Goal: Task Accomplishment & Management: Complete application form

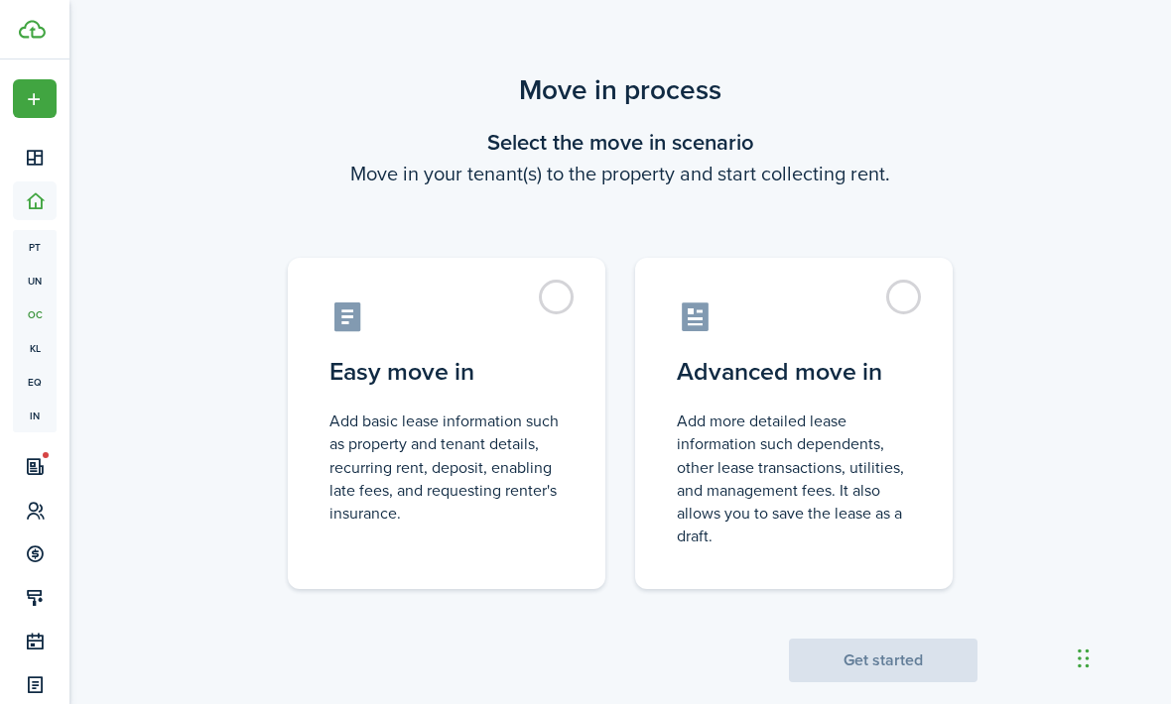
scroll to position [32, 0]
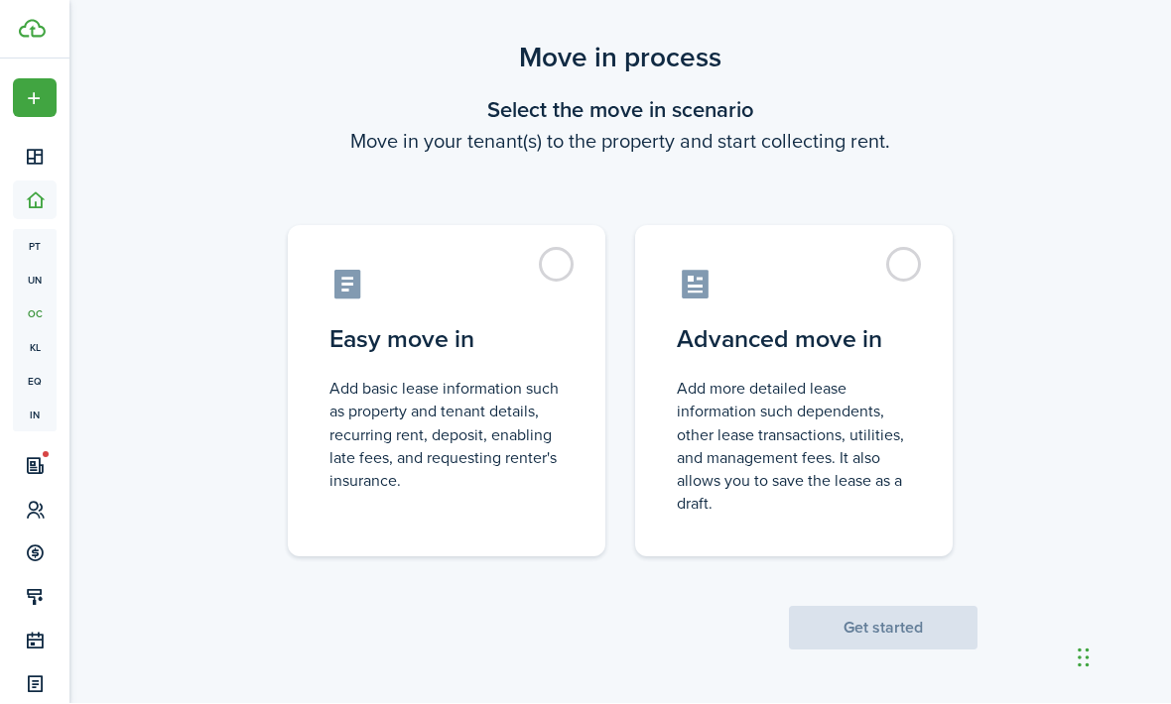
click at [575, 263] on label "Easy move in Add basic lease information such as property and tenant details, r…" at bounding box center [446, 391] width 317 height 331
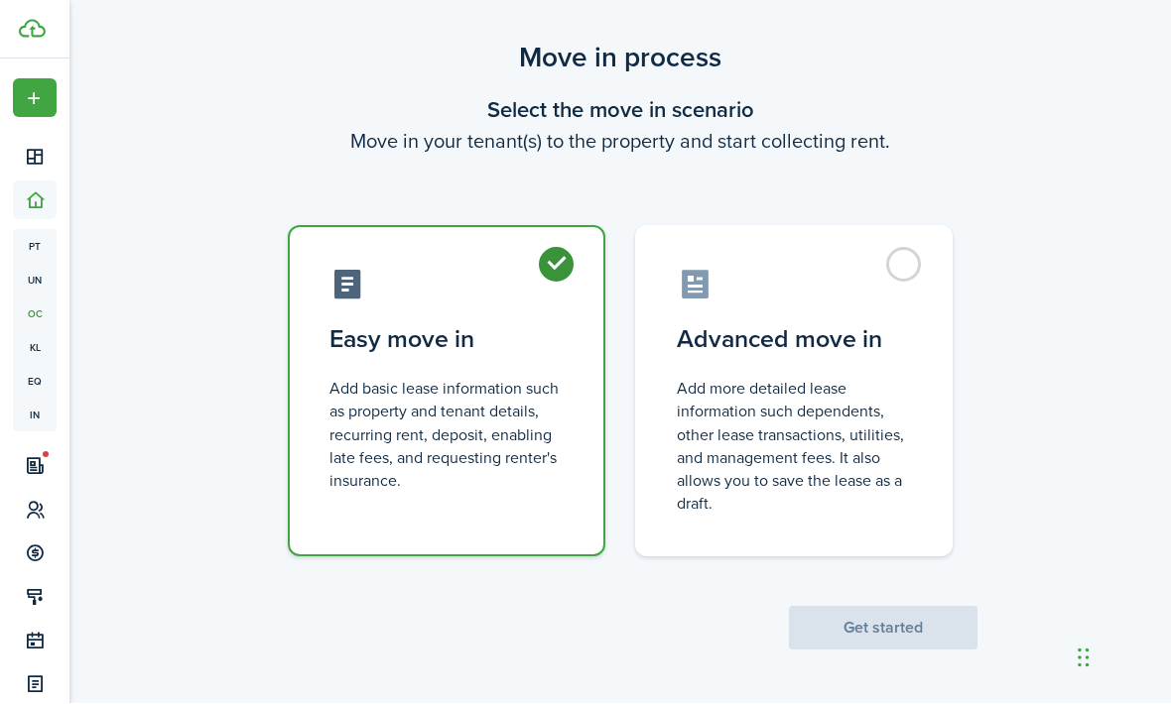
radio input "true"
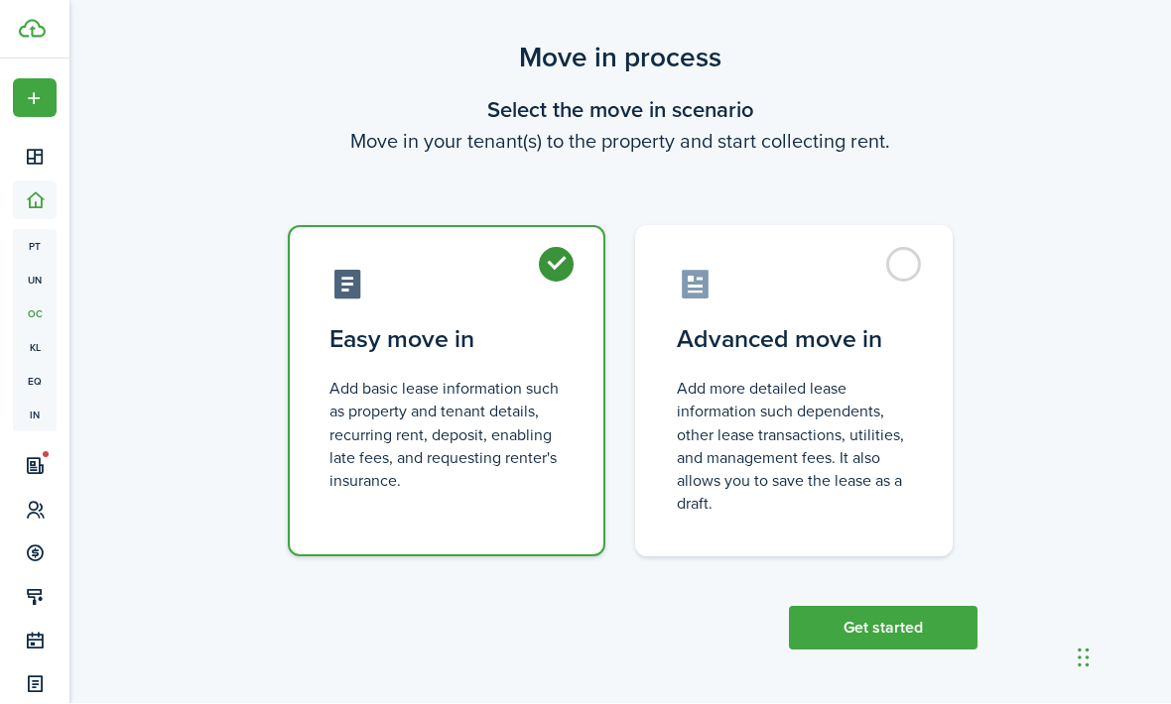
click at [879, 617] on button "Get started" at bounding box center [883, 629] width 188 height 44
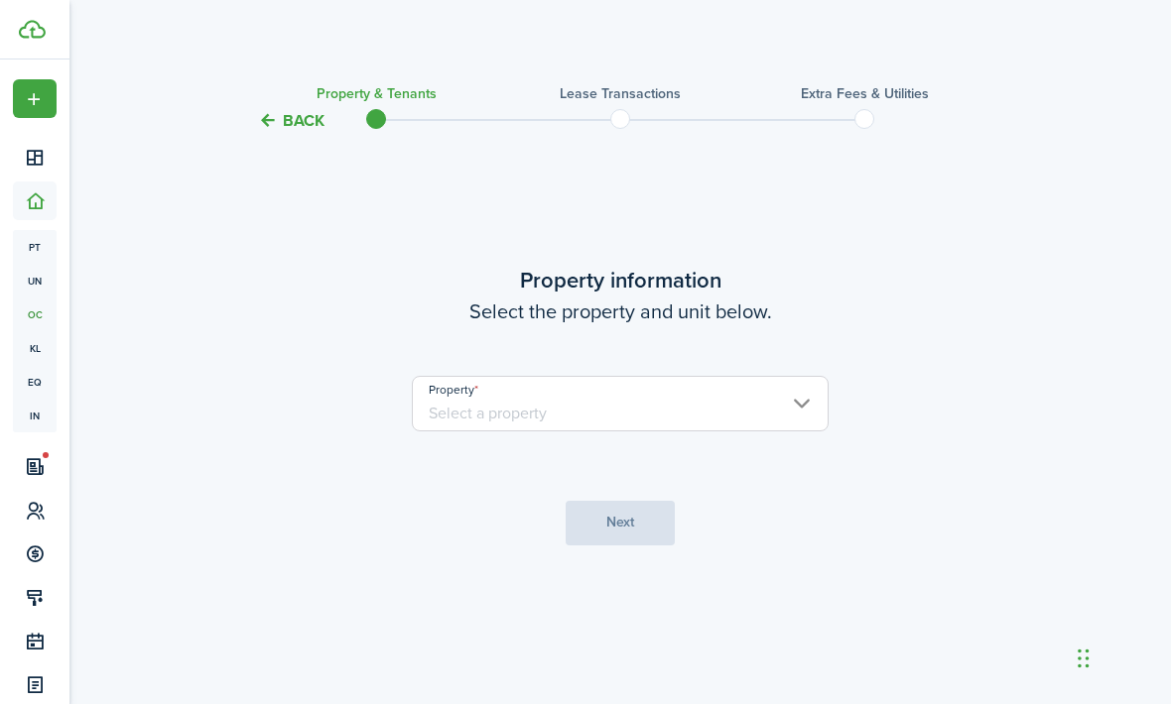
click at [641, 430] on input "Property" at bounding box center [620, 404] width 417 height 56
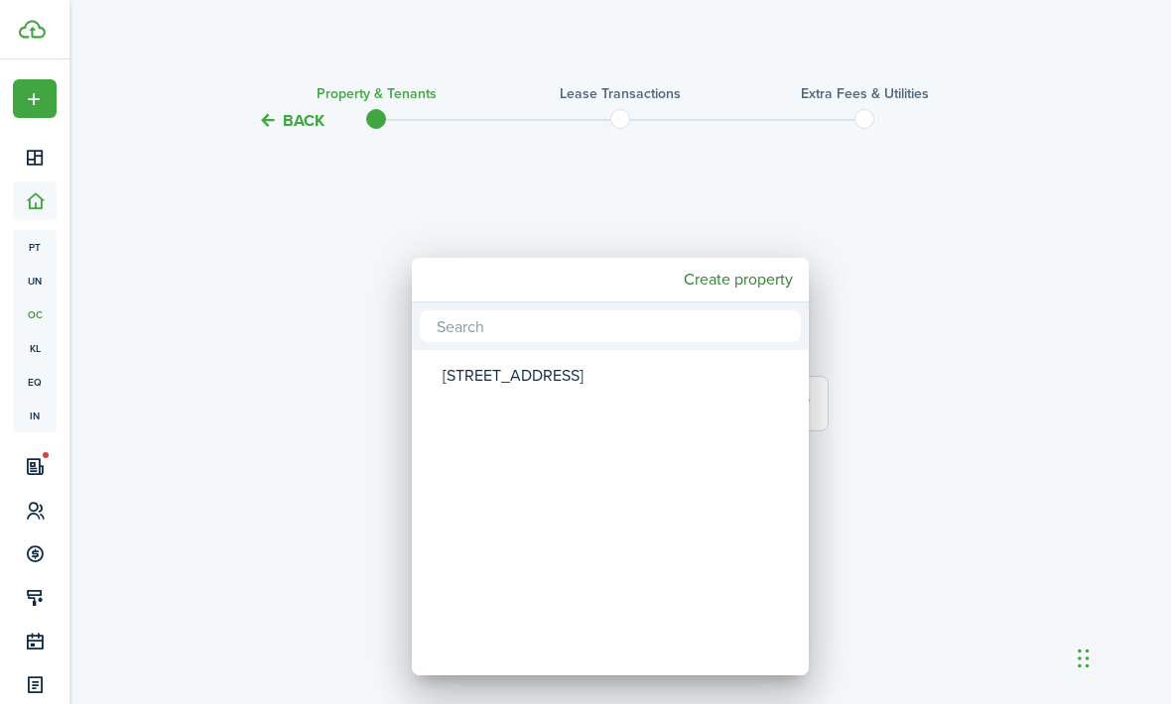
click at [631, 414] on mbsc-wheel-item "Property" at bounding box center [610, 422] width 391 height 46
click at [626, 411] on mbsc-wheel-item "Property" at bounding box center [610, 422] width 391 height 46
click at [582, 431] on mbsc-wheel-item "Property" at bounding box center [610, 422] width 391 height 46
click at [581, 430] on mbsc-wheel-item "Property" at bounding box center [610, 422] width 391 height 46
click at [968, 279] on div at bounding box center [585, 352] width 1488 height 1022
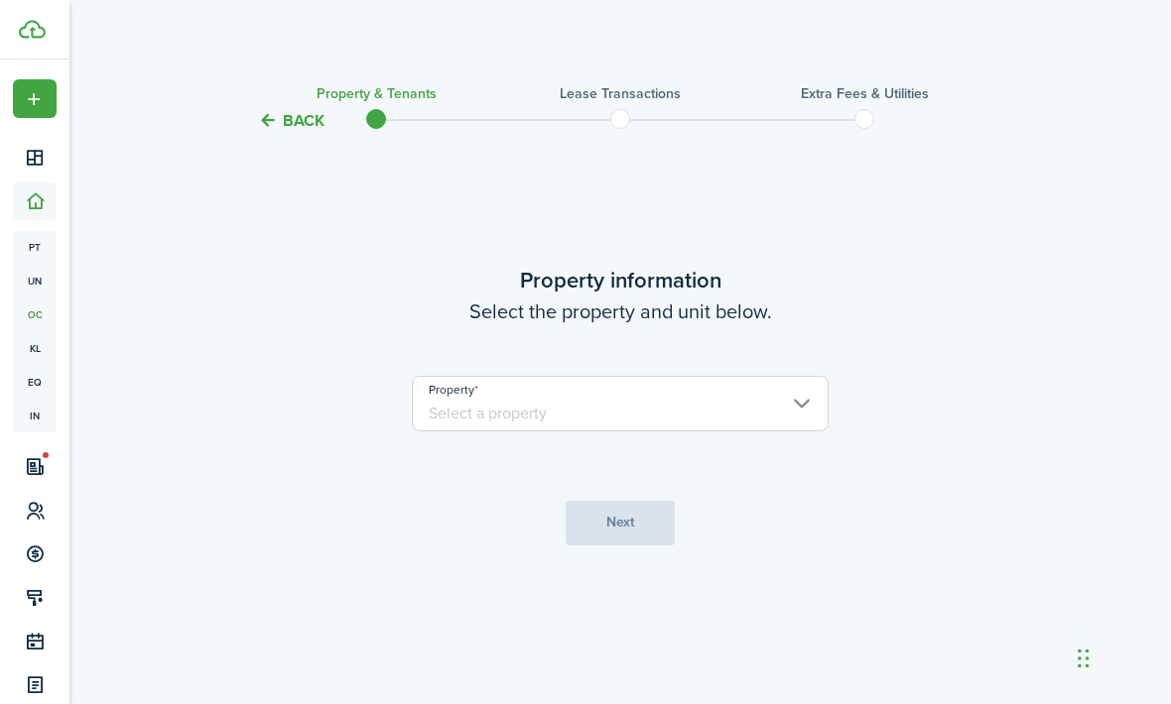
scroll to position [65, 0]
click at [773, 376] on input "Property" at bounding box center [620, 404] width 417 height 56
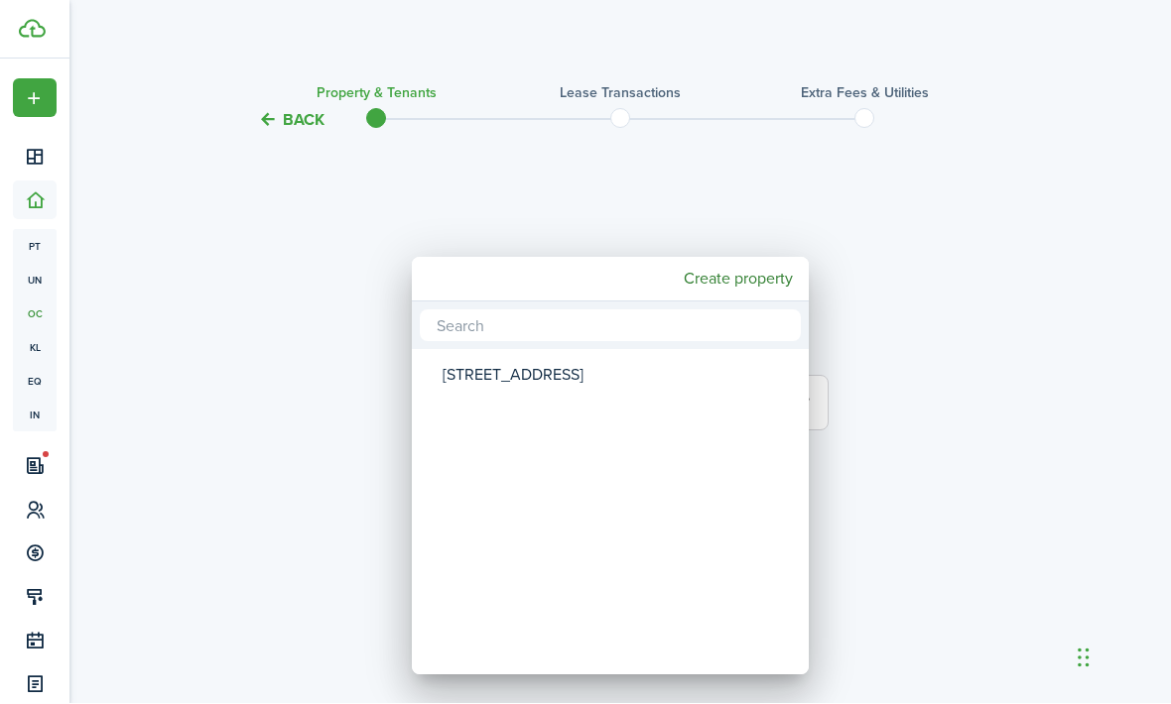
click at [571, 355] on div "[STREET_ADDRESS]" at bounding box center [617, 376] width 351 height 46
type input "[STREET_ADDRESS]"
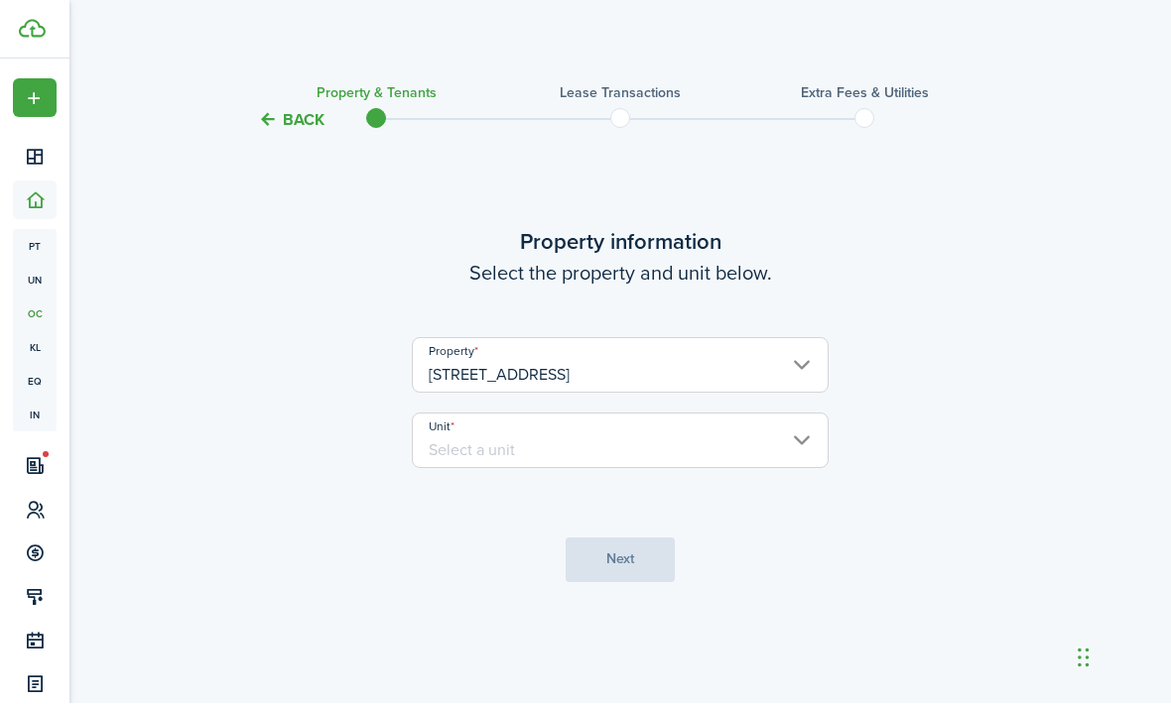
click at [576, 414] on input "Unit" at bounding box center [620, 442] width 417 height 56
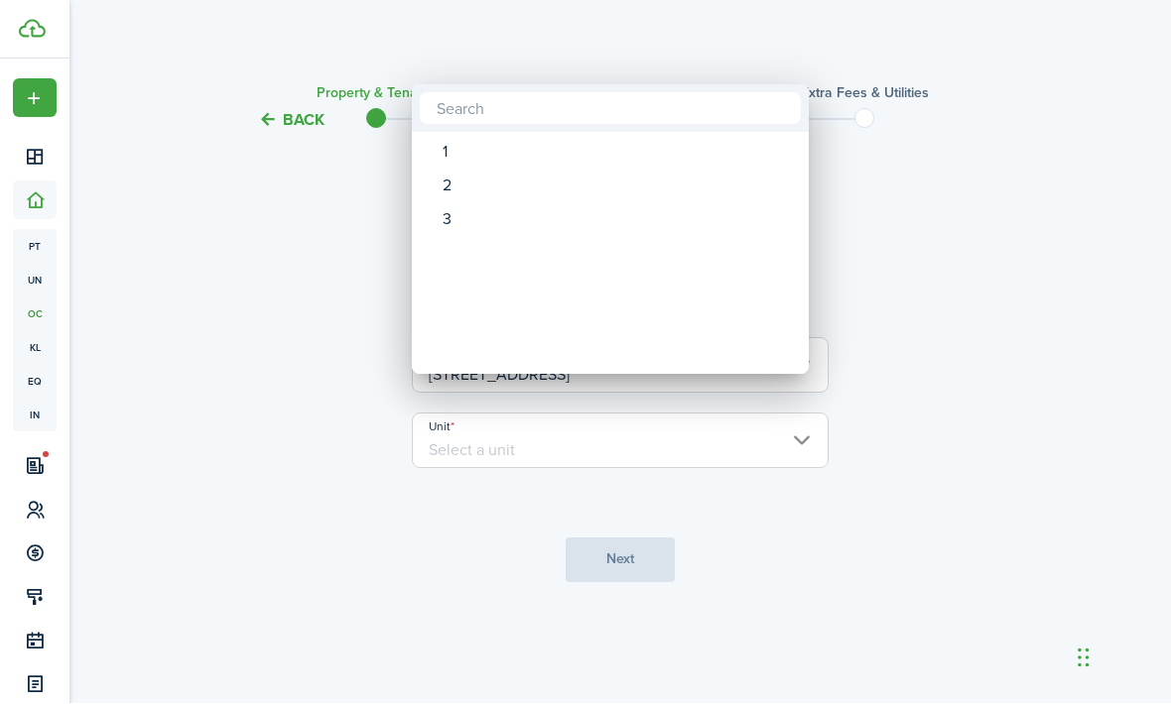
click at [595, 156] on div "1" at bounding box center [617, 153] width 351 height 34
type input "1"
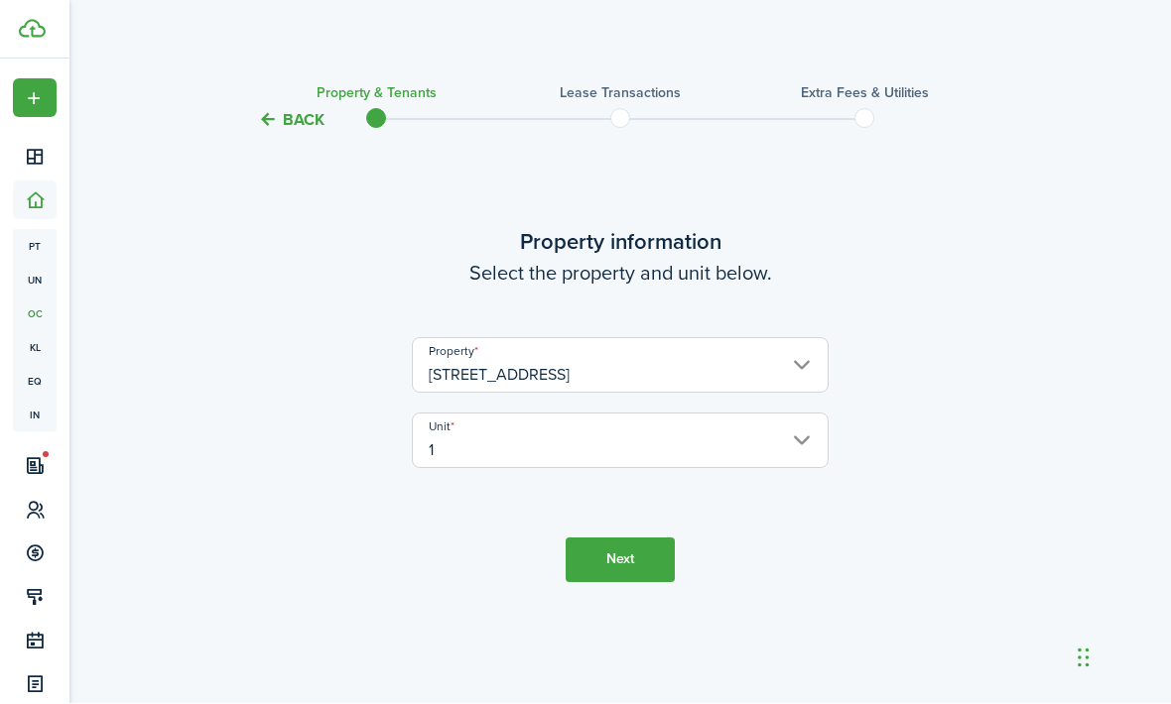
click at [632, 539] on button "Next" at bounding box center [619, 561] width 109 height 45
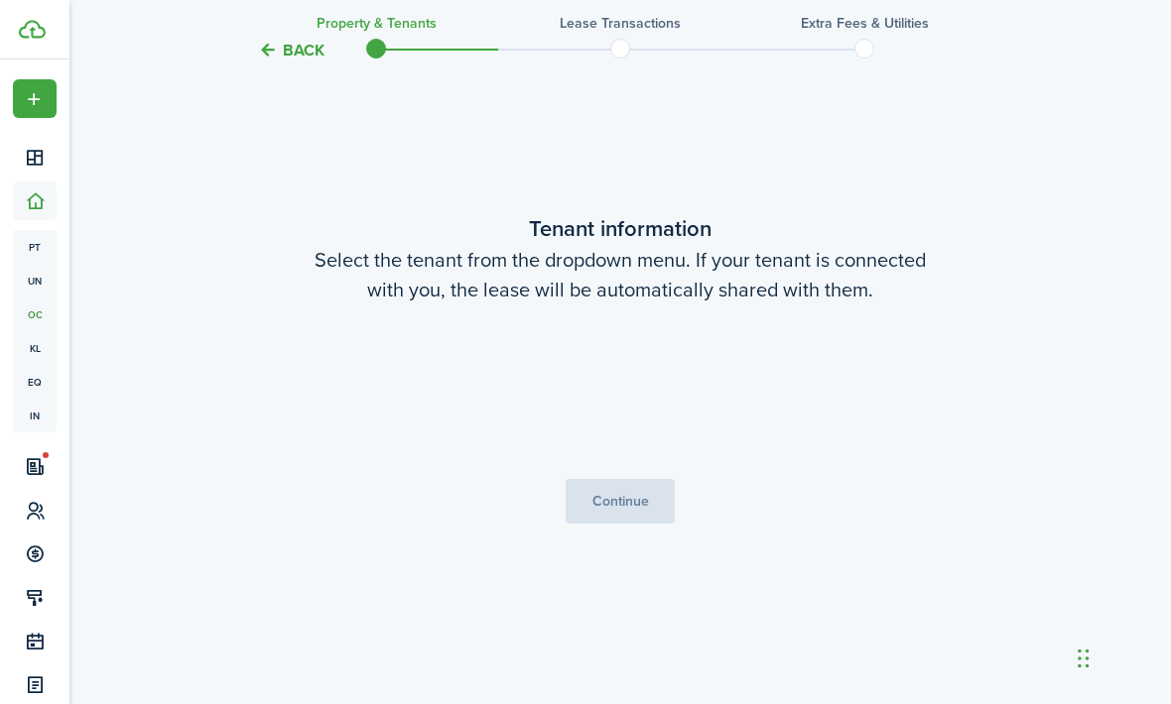
scroll to position [636, 0]
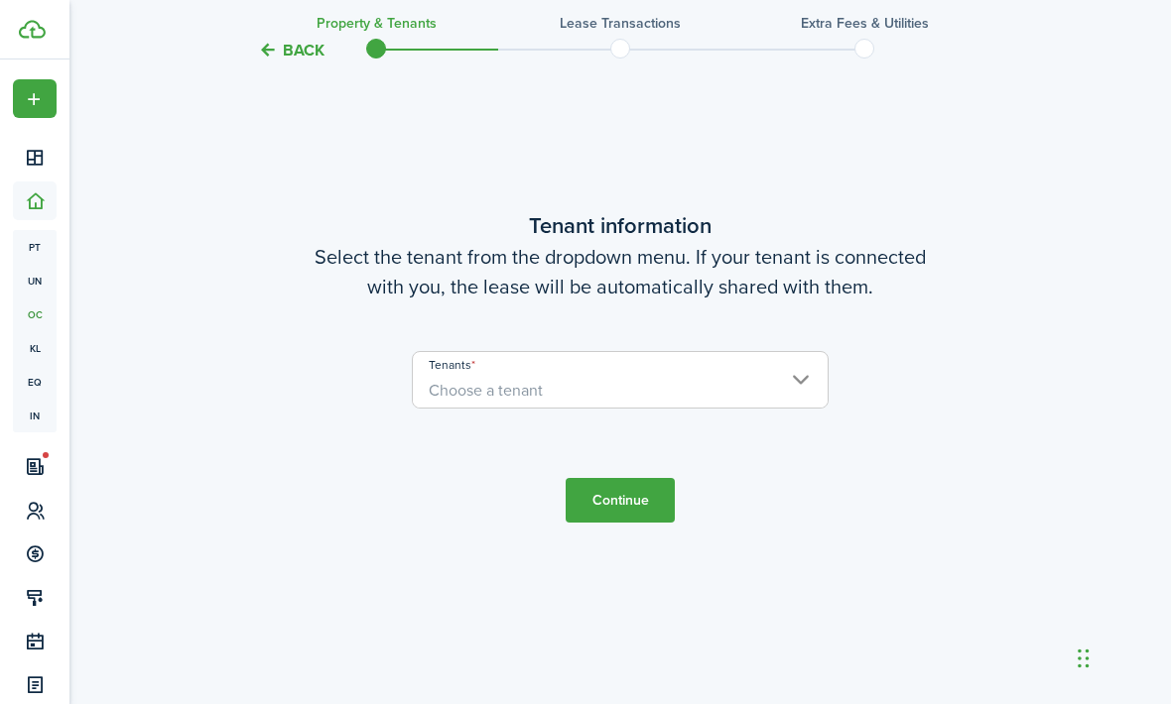
click at [652, 408] on span "Choose a tenant" at bounding box center [620, 391] width 415 height 34
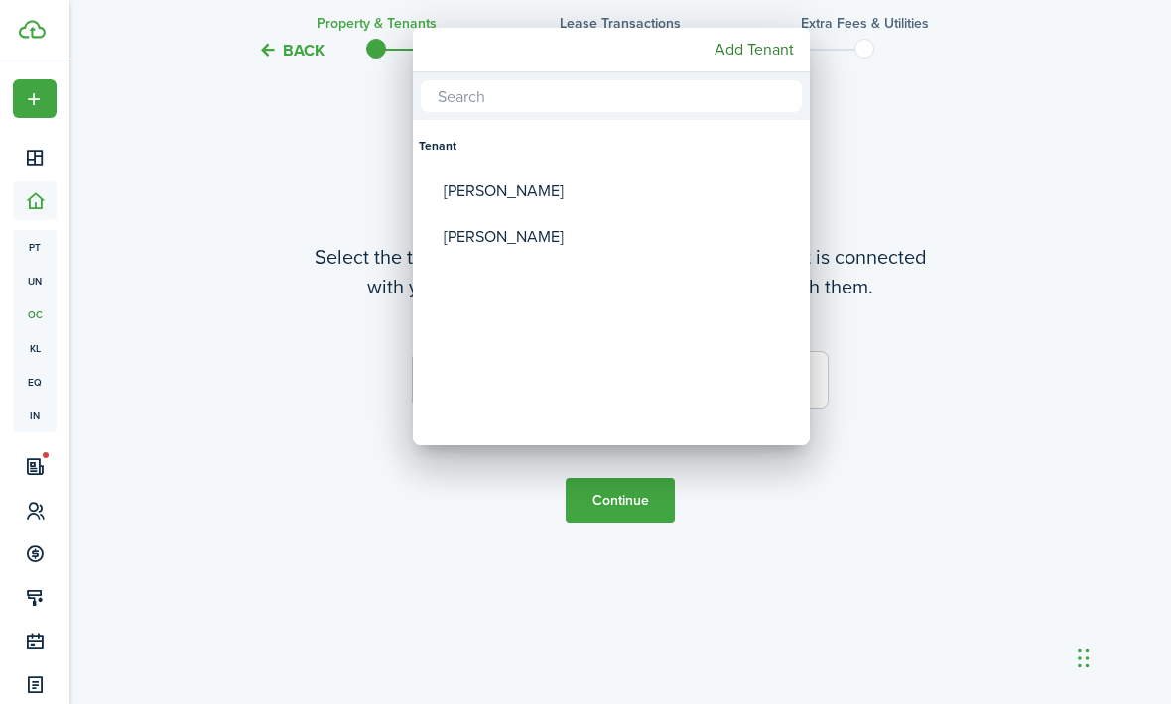
click at [602, 186] on div "[PERSON_NAME]" at bounding box center [618, 192] width 351 height 46
type input "[PERSON_NAME]"
click at [601, 605] on div at bounding box center [585, 352] width 1488 height 1022
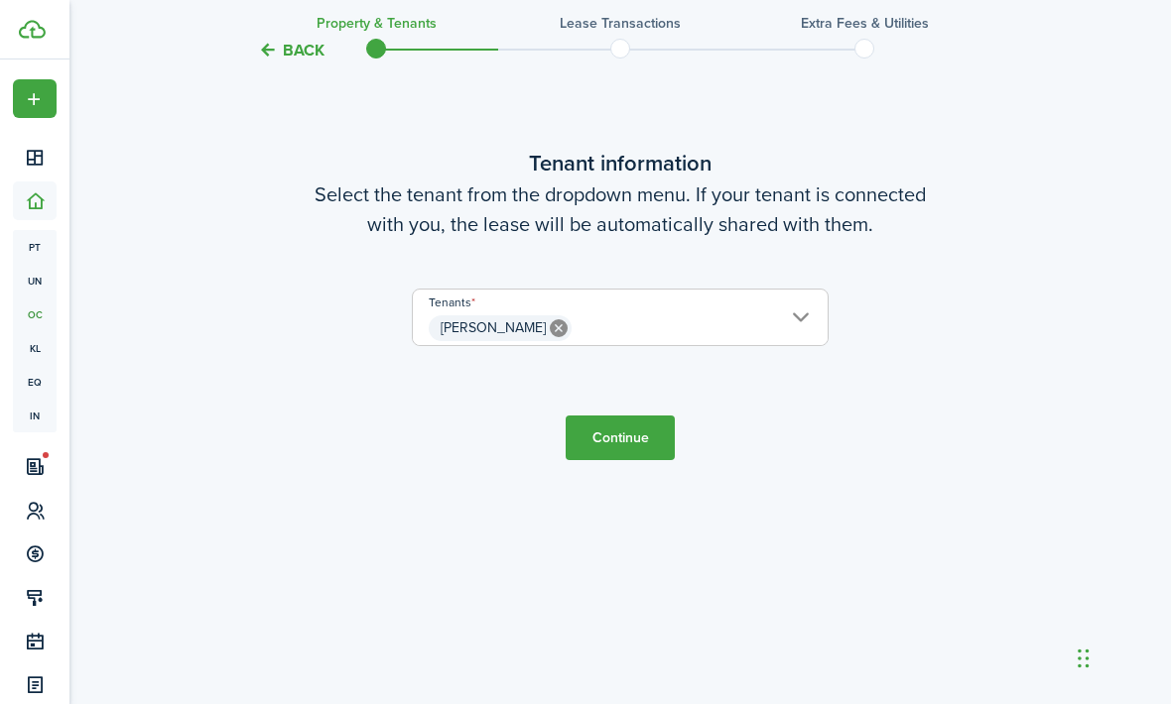
scroll to position [701, 0]
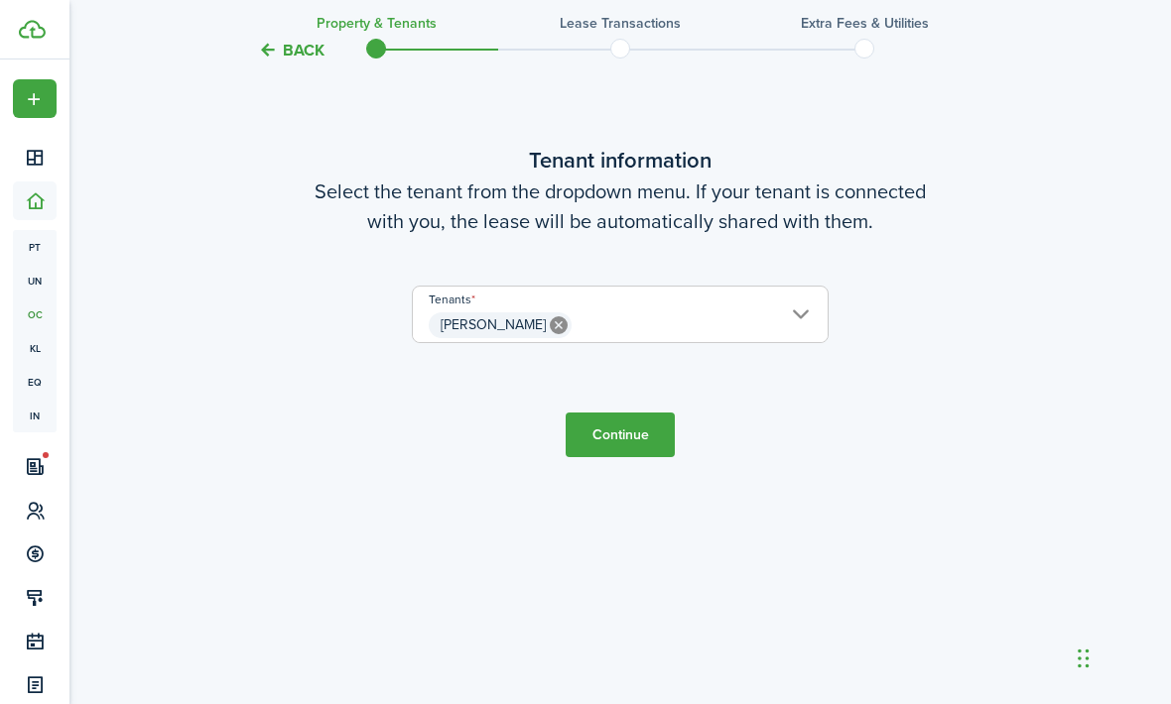
click at [638, 457] on button "Continue" at bounding box center [619, 435] width 109 height 45
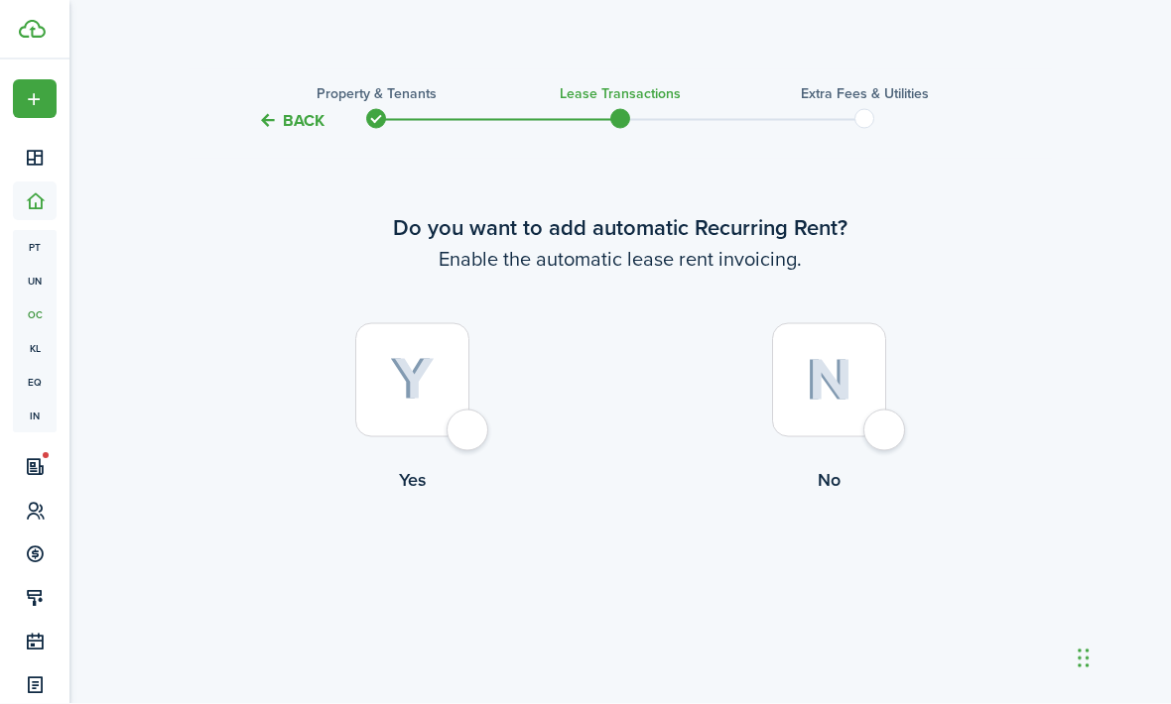
click at [376, 437] on div at bounding box center [412, 380] width 114 height 114
radio input "true"
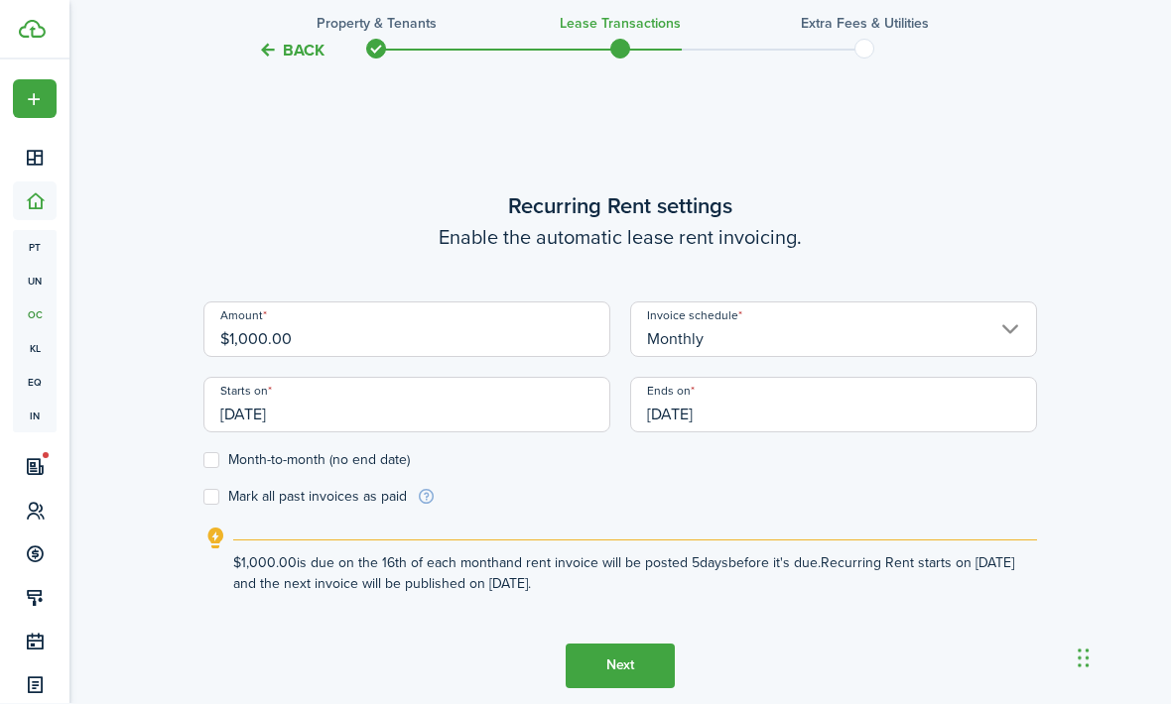
scroll to position [576, 0]
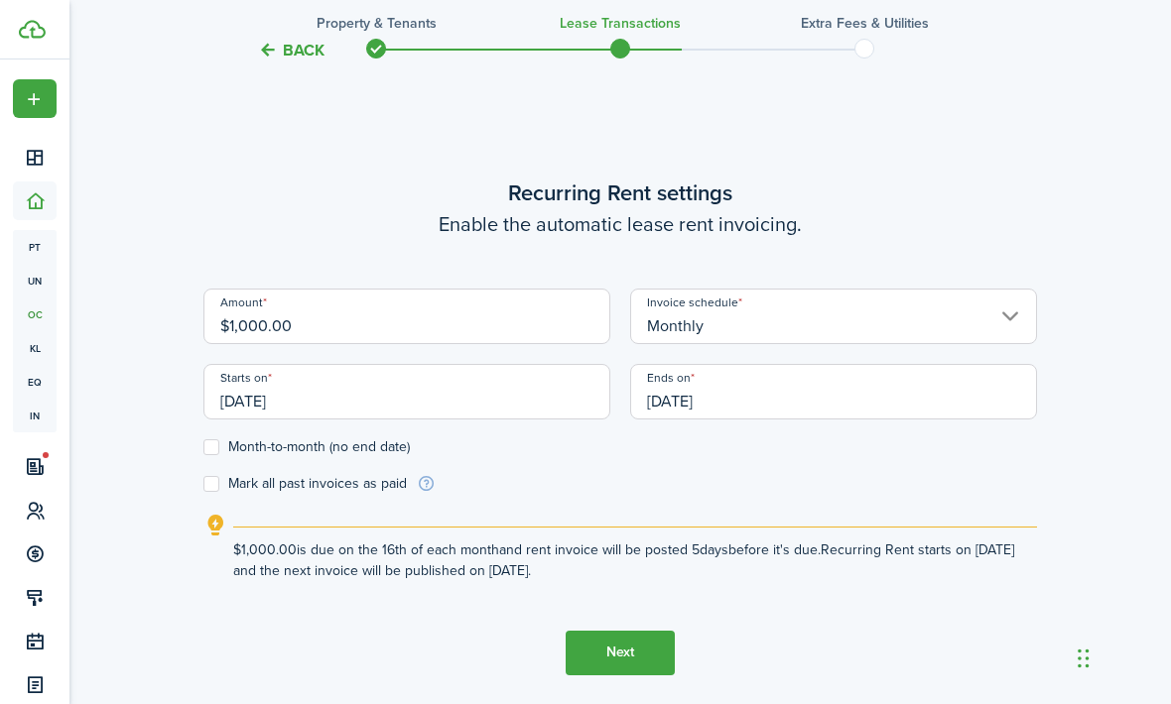
click at [521, 420] on input "[DATE]" at bounding box center [406, 392] width 407 height 56
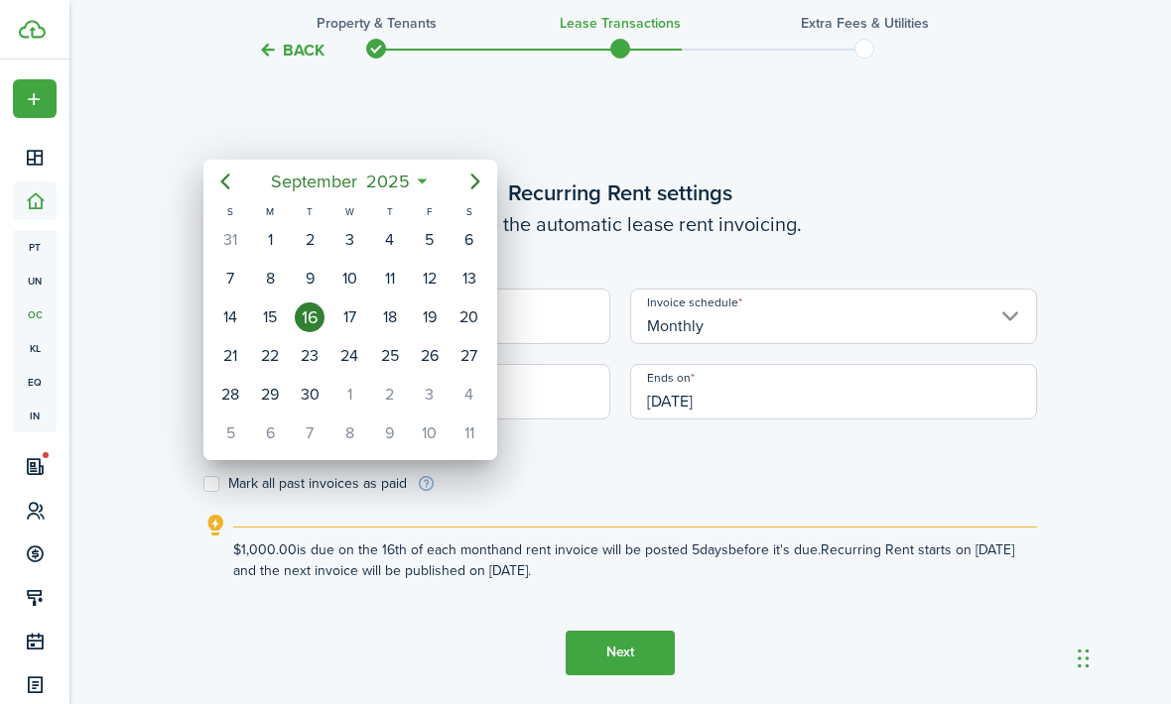
click at [359, 390] on div "1" at bounding box center [349, 395] width 30 height 30
type input "[DATE]"
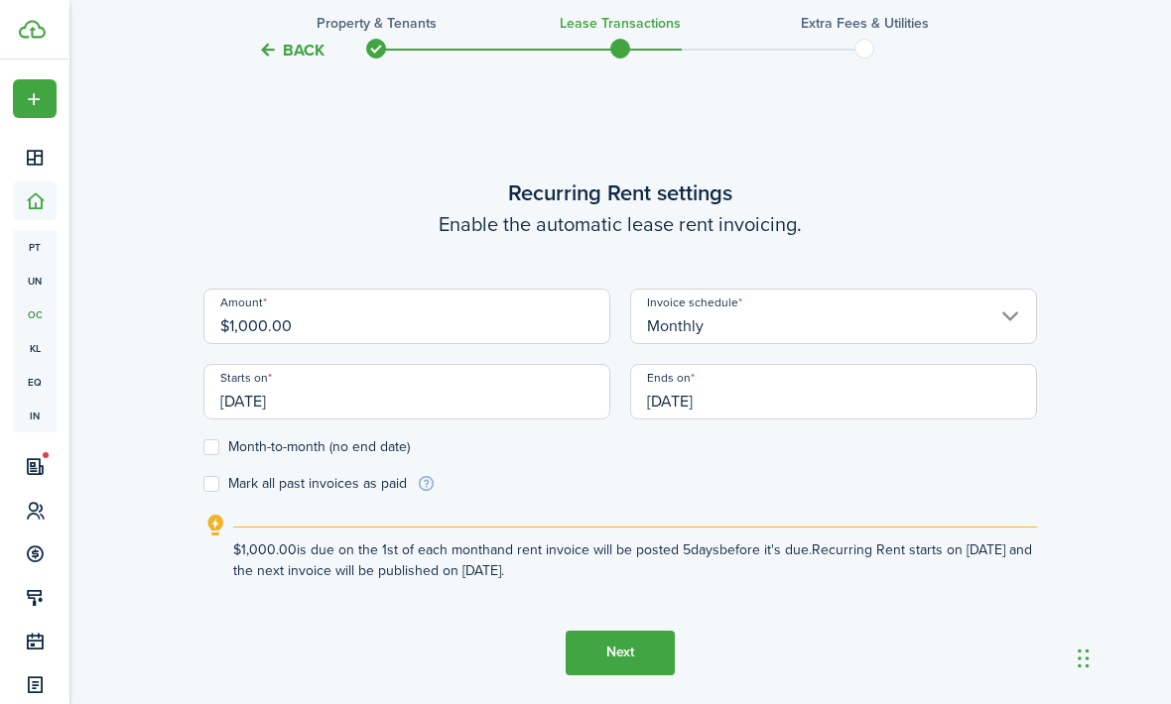
click at [797, 420] on input "[DATE]" at bounding box center [833, 392] width 407 height 56
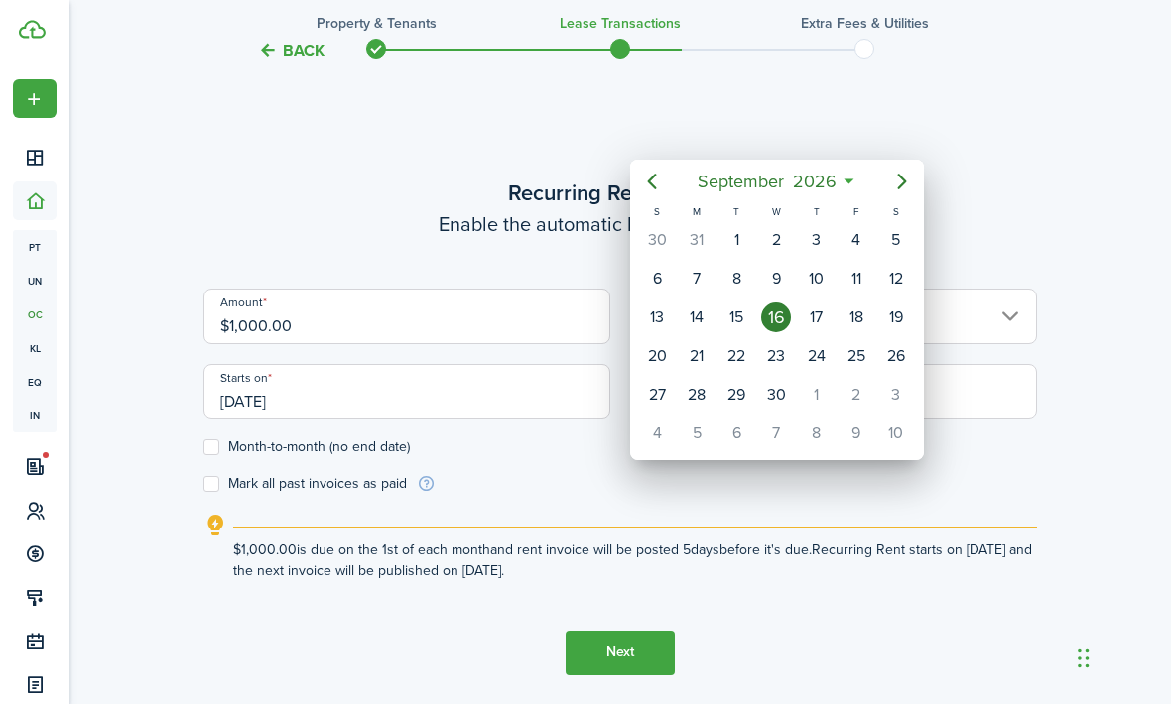
click at [803, 458] on div at bounding box center [585, 352] width 1488 height 1022
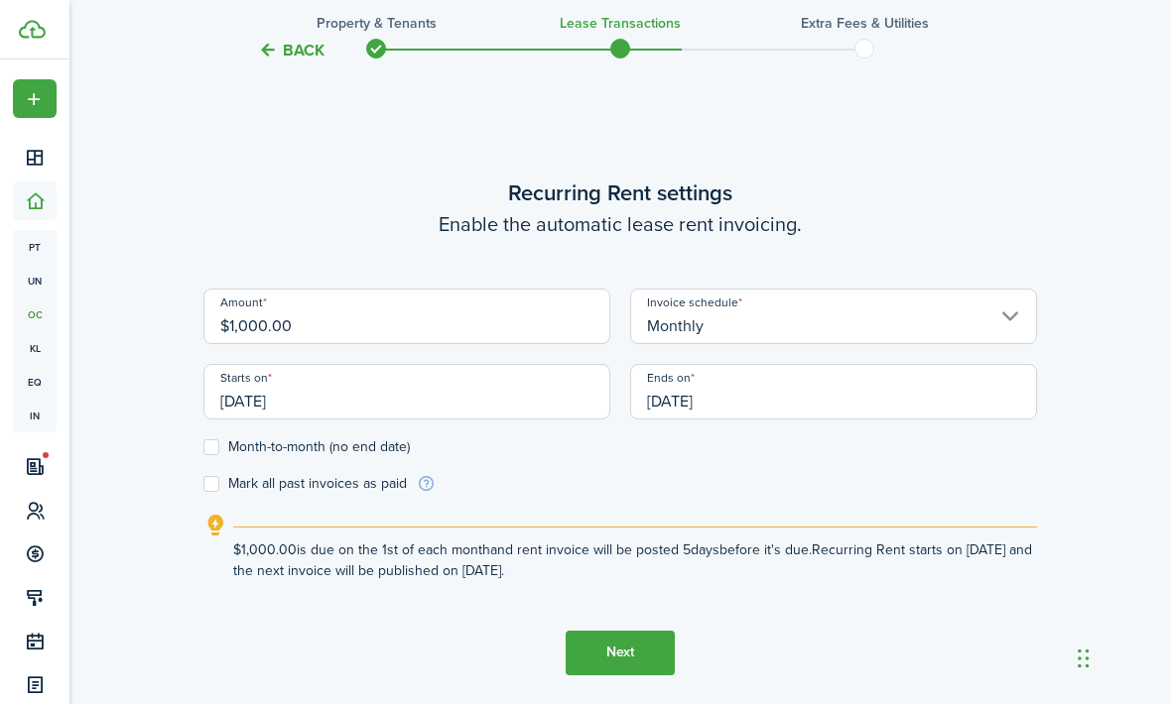
click at [807, 420] on input "[DATE]" at bounding box center [833, 392] width 407 height 56
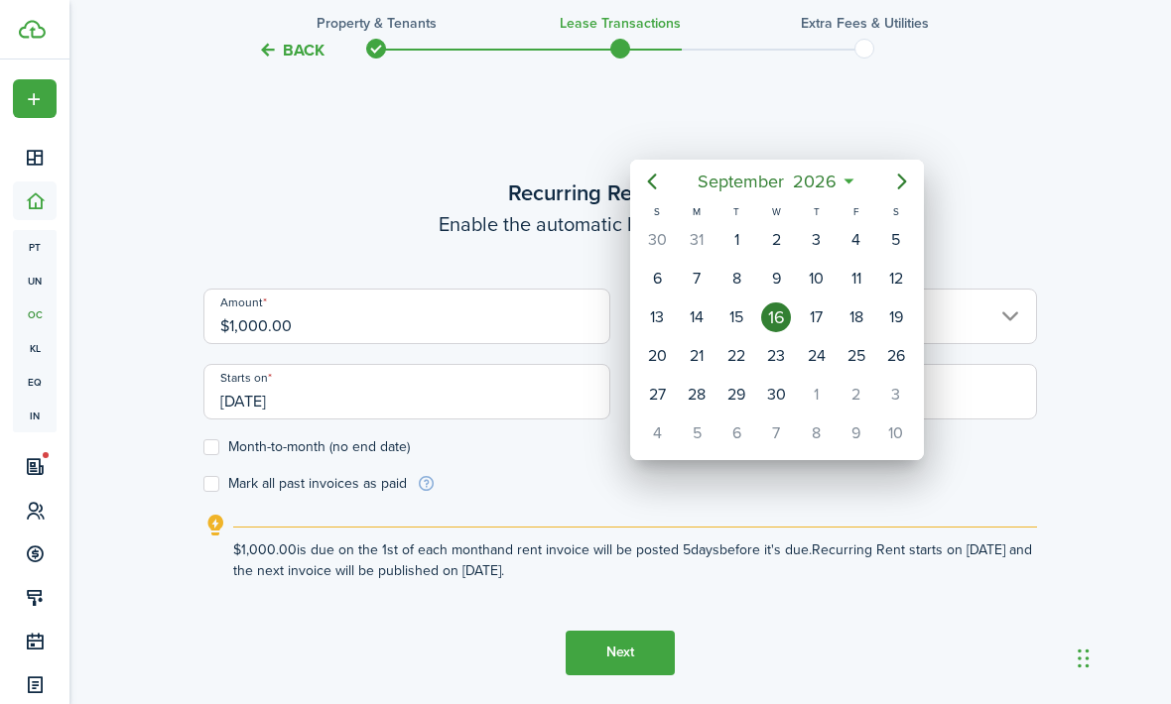
click at [746, 234] on div "1" at bounding box center [736, 240] width 30 height 30
type input "[DATE]"
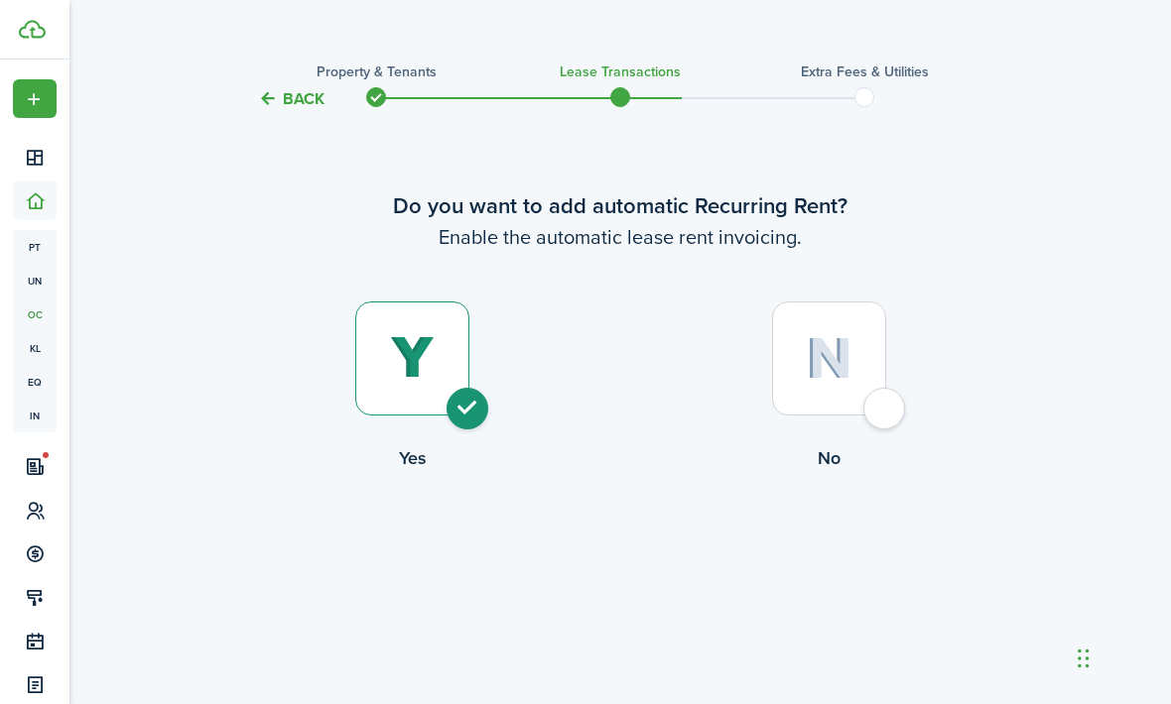
scroll to position [22, 0]
click at [886, 416] on div at bounding box center [829, 359] width 114 height 114
radio input "false"
radio input "true"
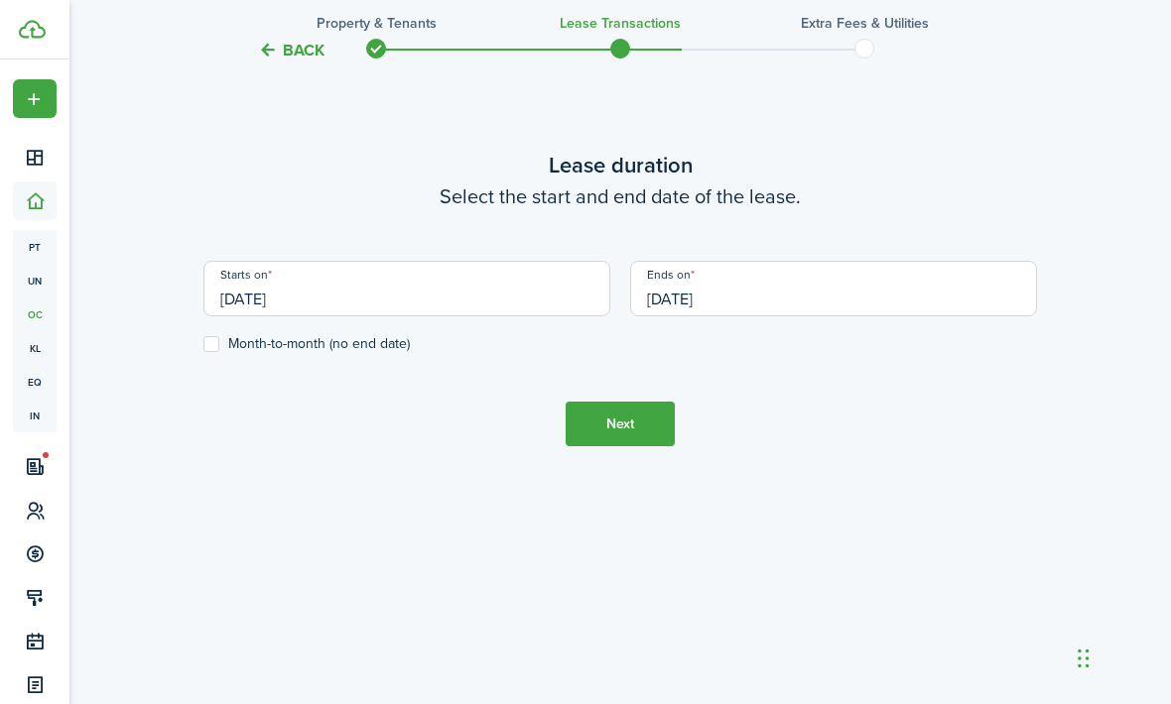
scroll to position [735, 0]
click at [791, 336] on div "Ends on [DATE]" at bounding box center [833, 298] width 427 height 75
click at [793, 316] on input "[DATE]" at bounding box center [833, 289] width 407 height 56
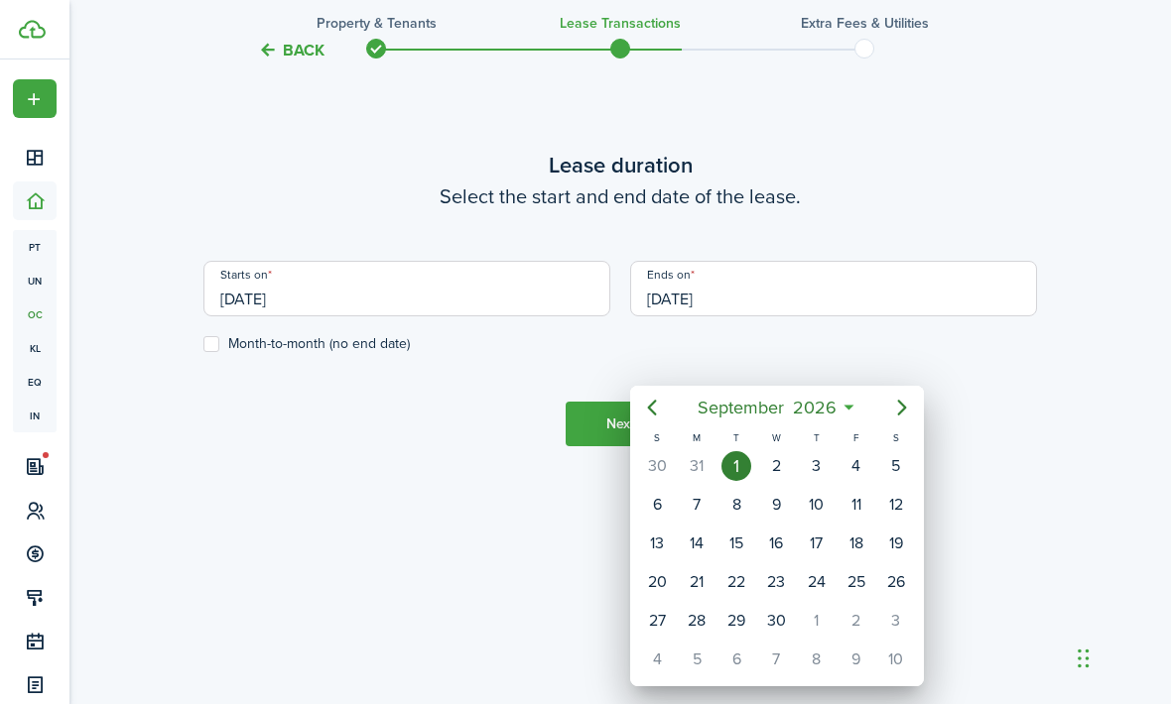
click at [812, 619] on div "1" at bounding box center [817, 621] width 30 height 30
type input "[DATE]"
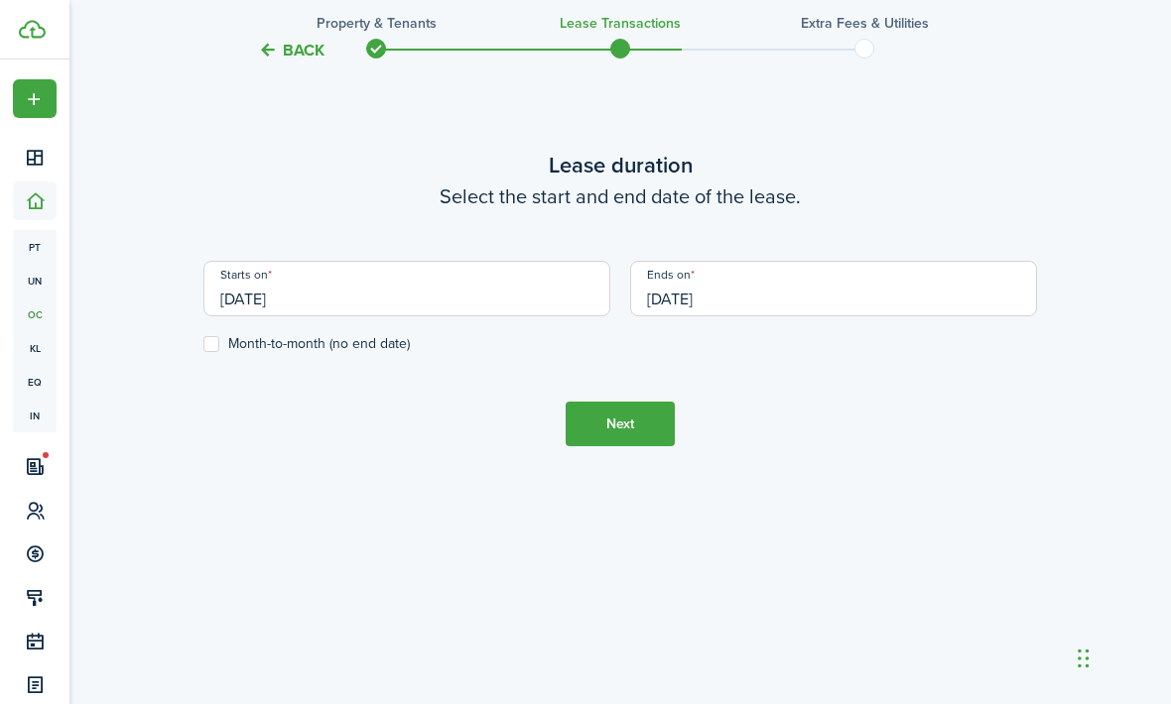
scroll to position [0, 0]
click at [824, 316] on input "[DATE]" at bounding box center [833, 289] width 407 height 56
click at [827, 385] on div at bounding box center [585, 352] width 1488 height 1022
click at [830, 316] on input "[DATE]" at bounding box center [833, 289] width 407 height 56
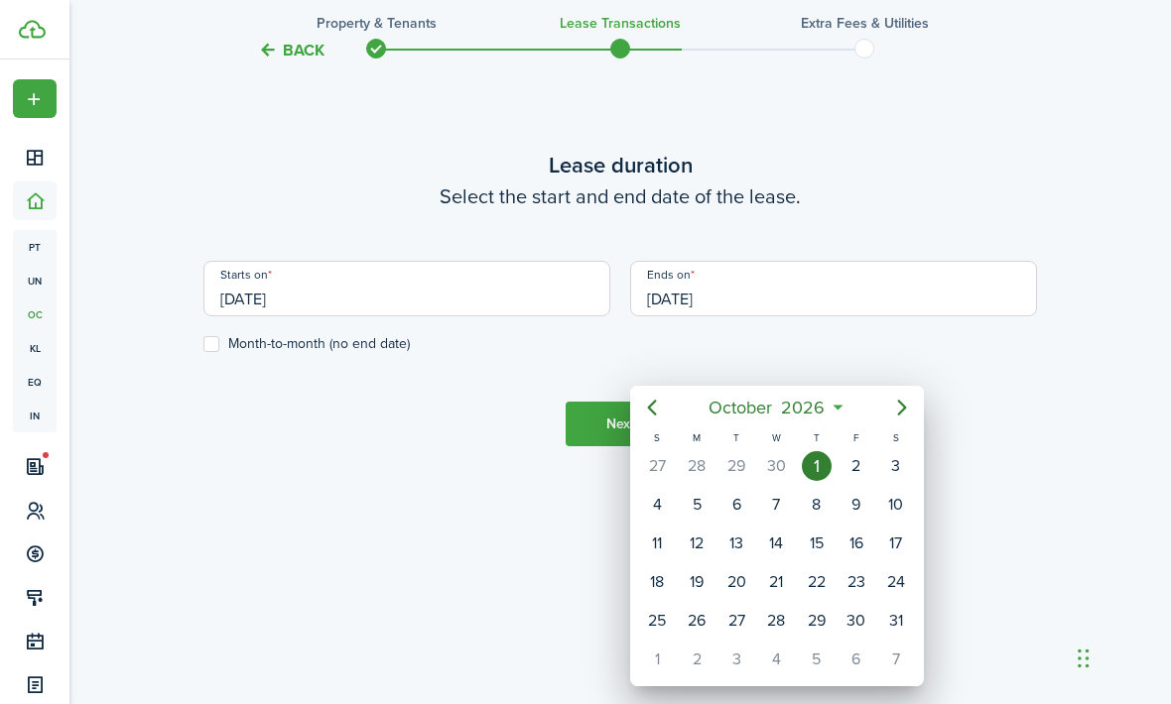
click at [974, 238] on div at bounding box center [585, 352] width 1488 height 1022
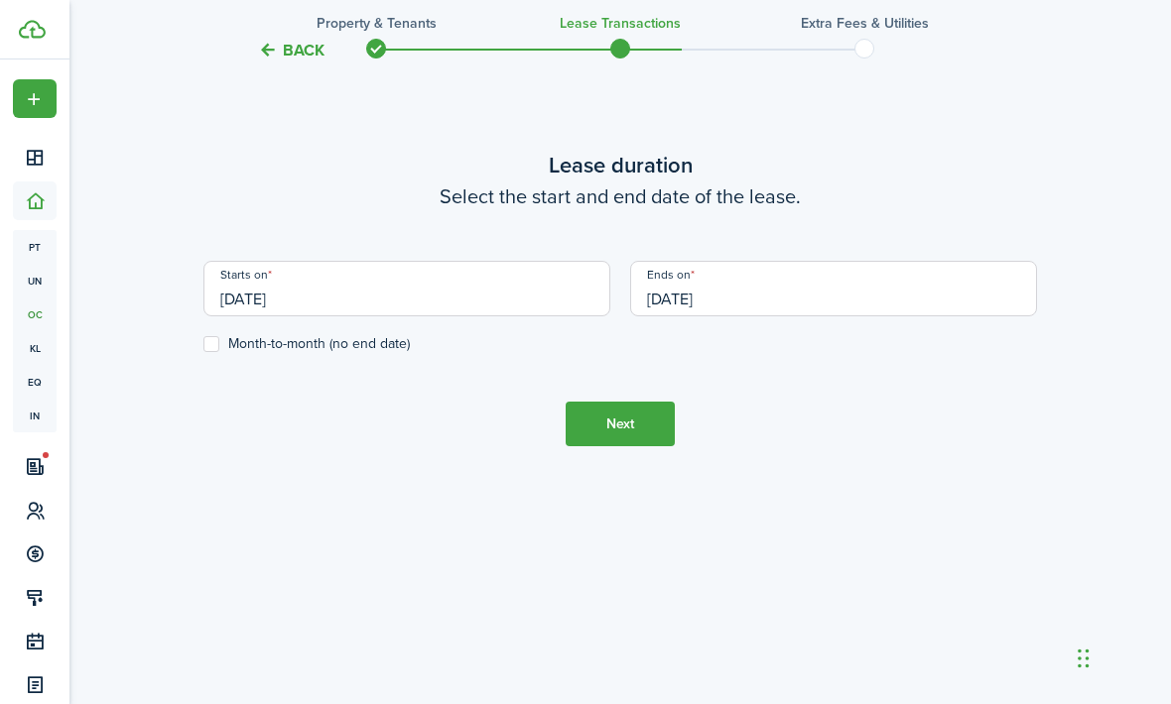
click at [645, 446] on button "Next" at bounding box center [619, 424] width 109 height 45
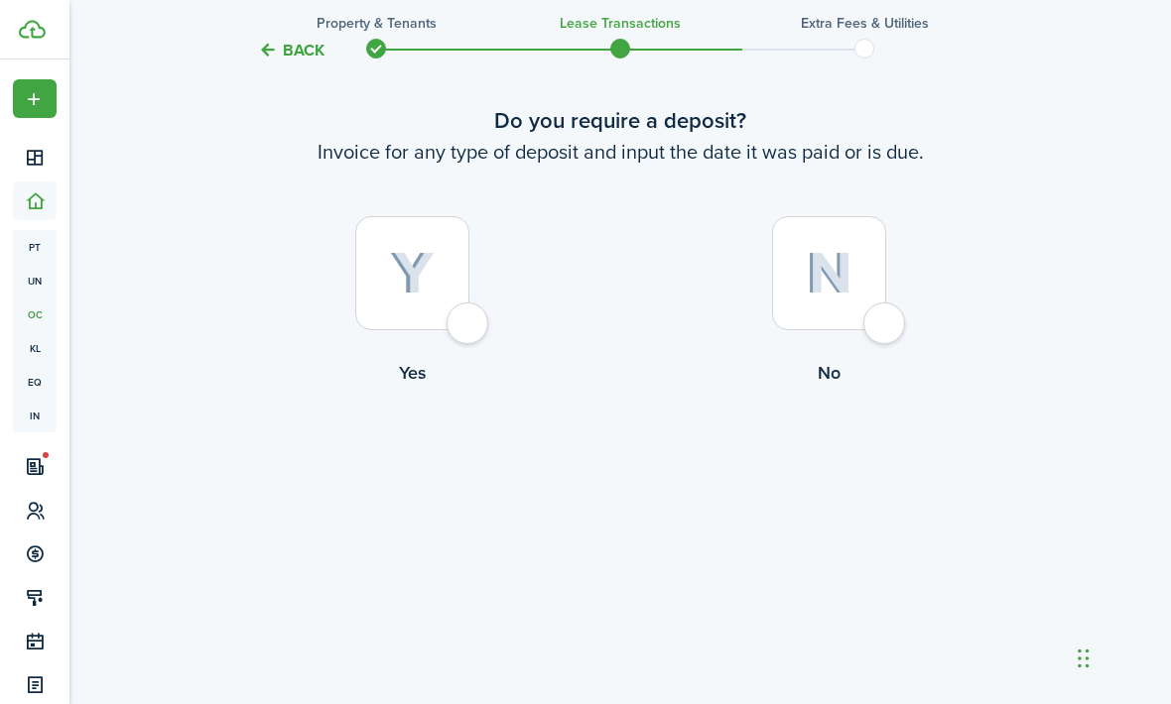
scroll to position [1479, 0]
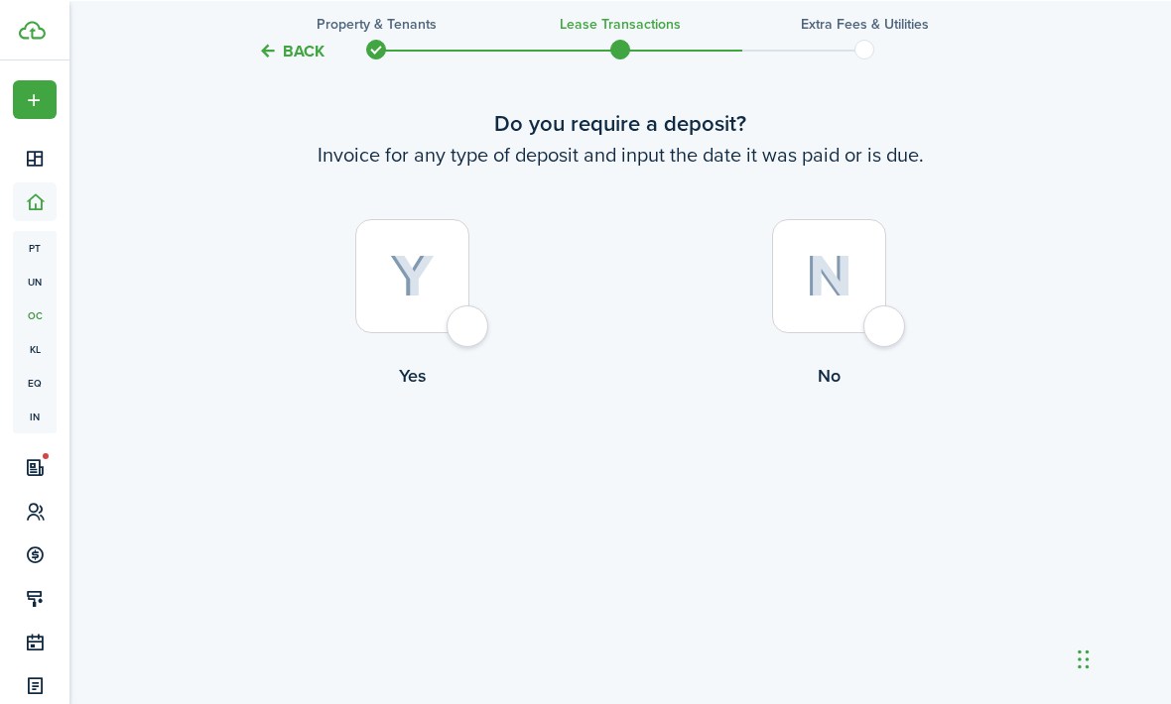
click at [879, 332] on div at bounding box center [829, 275] width 114 height 114
radio input "true"
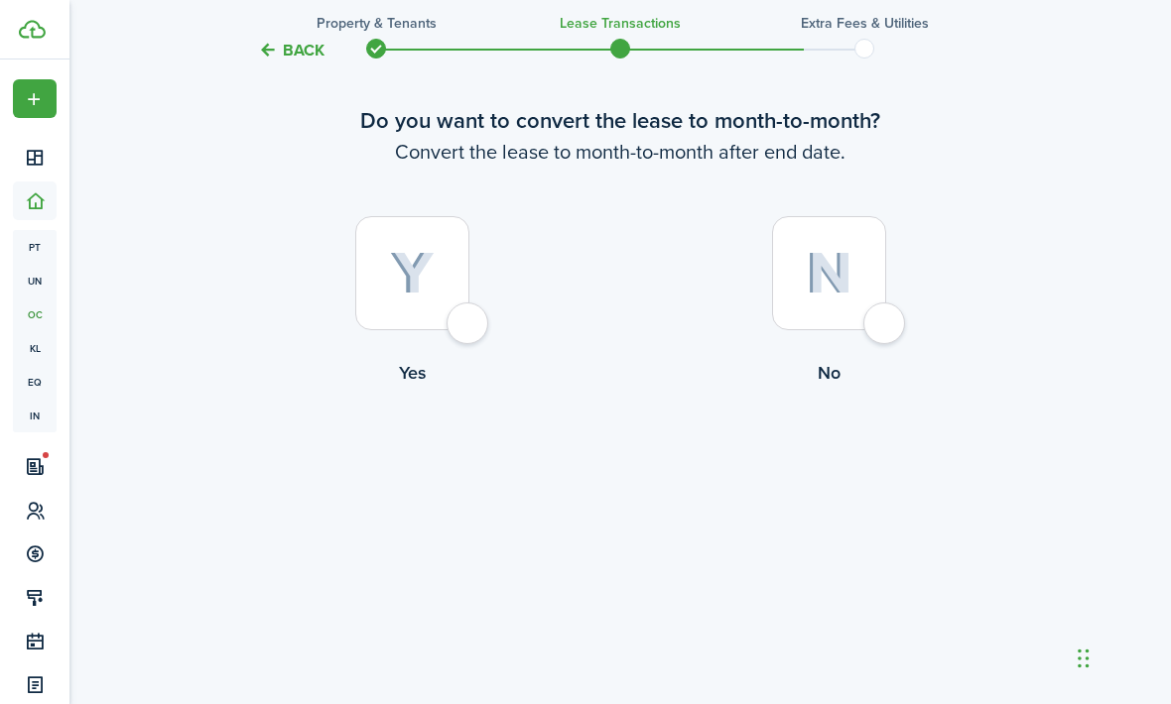
scroll to position [2175, 0]
click at [469, 330] on div at bounding box center [412, 273] width 114 height 114
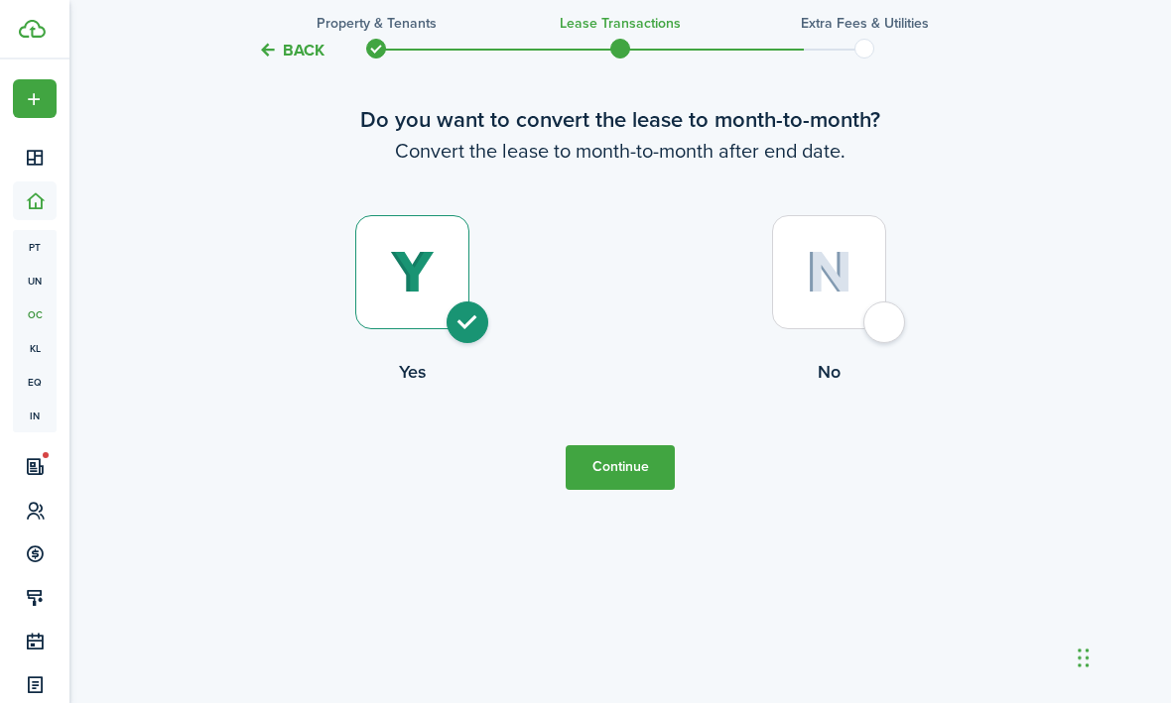
scroll to position [2304, 0]
click at [877, 330] on div at bounding box center [829, 273] width 114 height 114
radio input "false"
radio input "true"
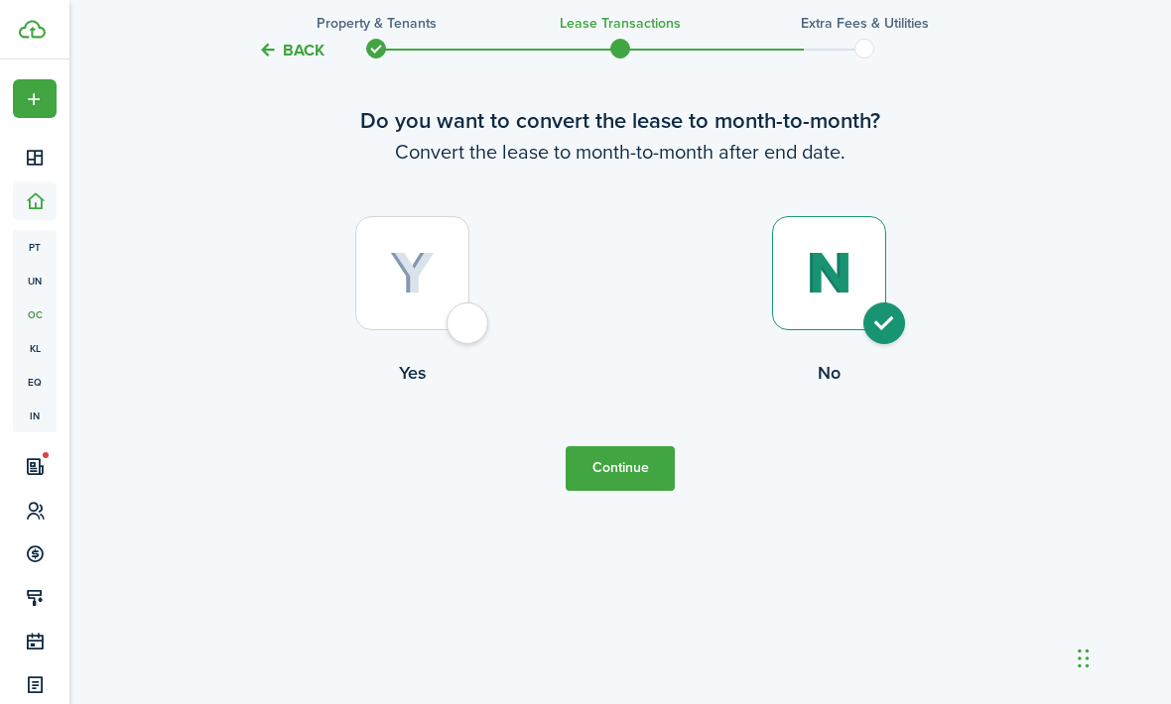
click at [612, 491] on button "Continue" at bounding box center [619, 468] width 109 height 45
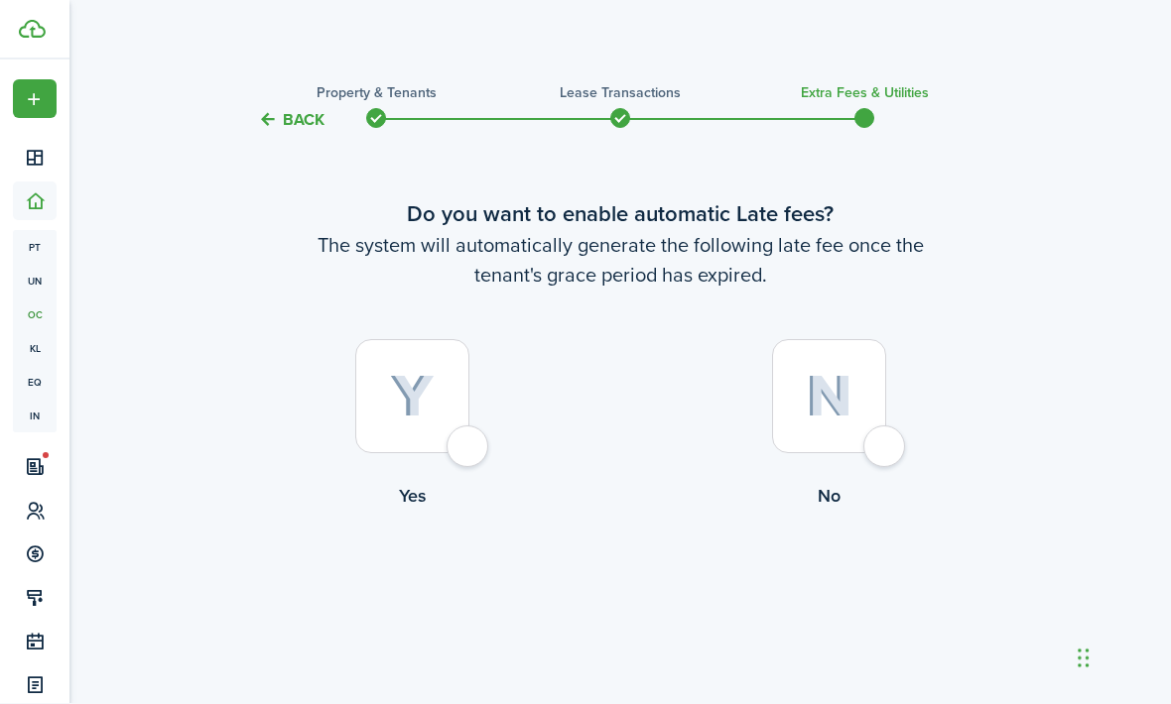
scroll to position [0, 0]
click at [463, 454] on div at bounding box center [412, 397] width 114 height 114
radio input "true"
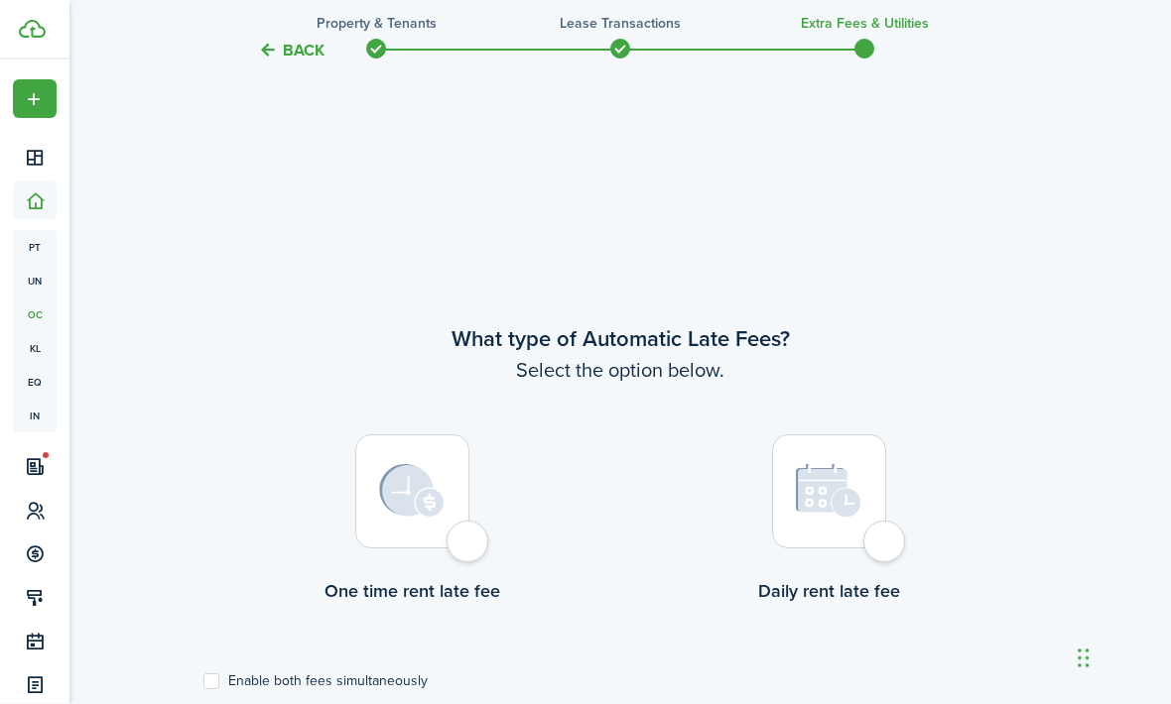
scroll to position [551, 0]
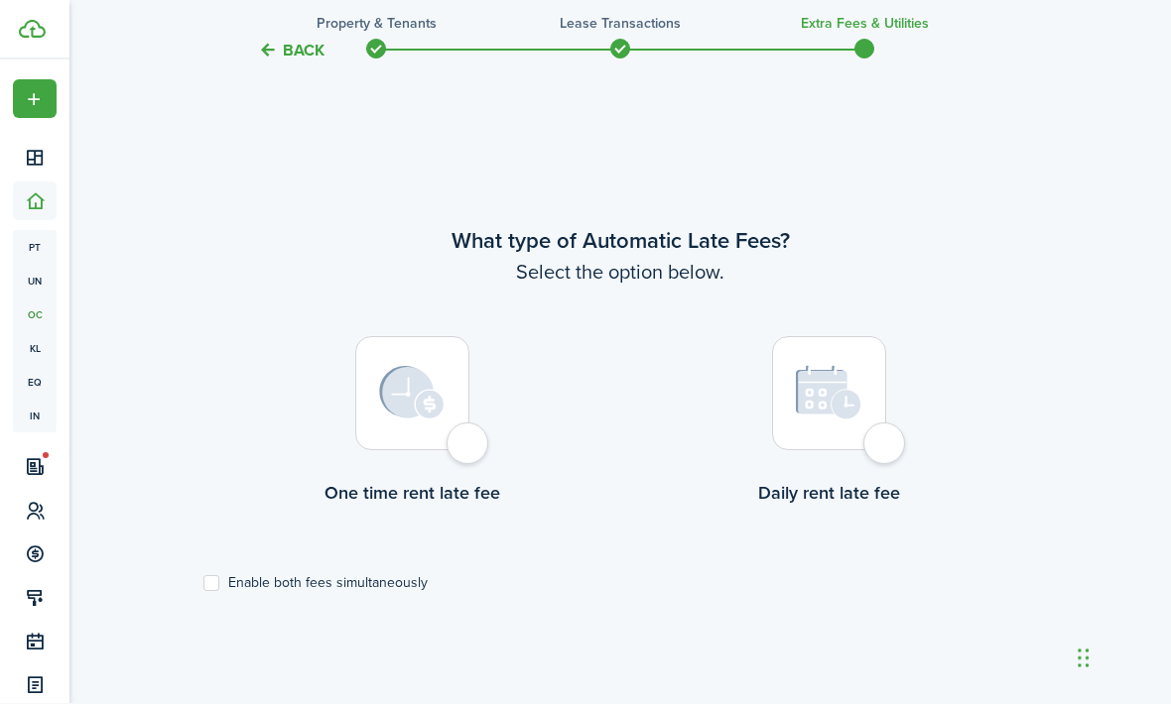
click at [458, 451] on div at bounding box center [412, 394] width 114 height 114
radio input "true"
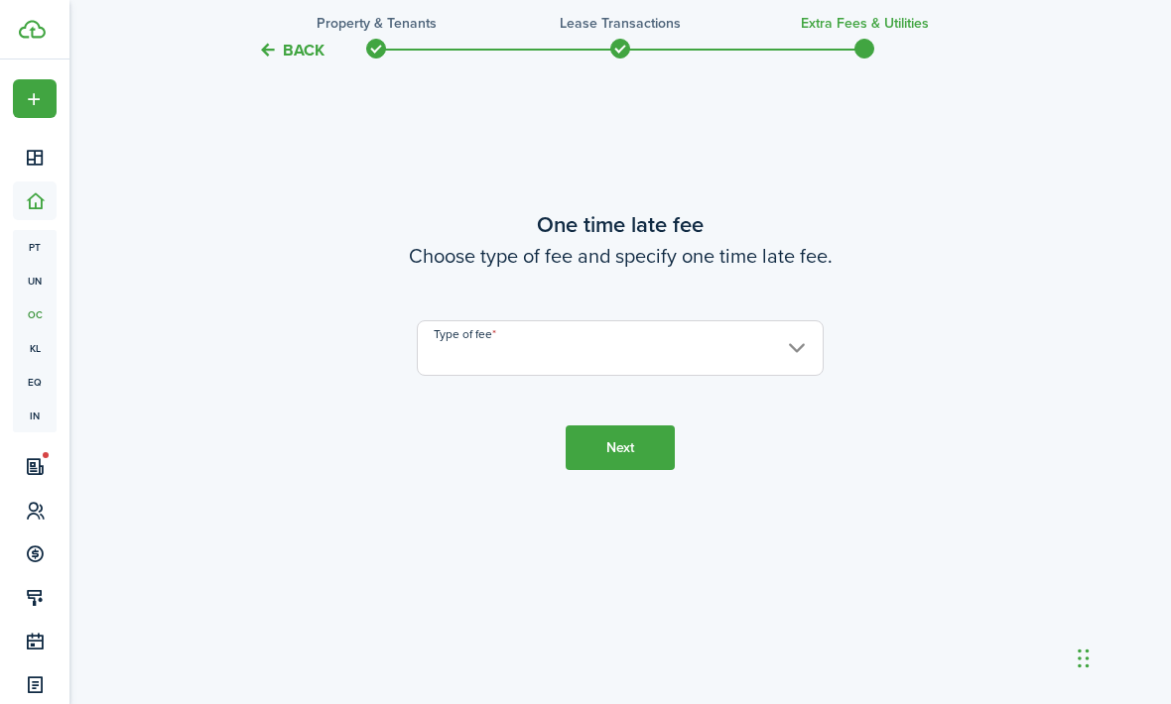
scroll to position [1406, 0]
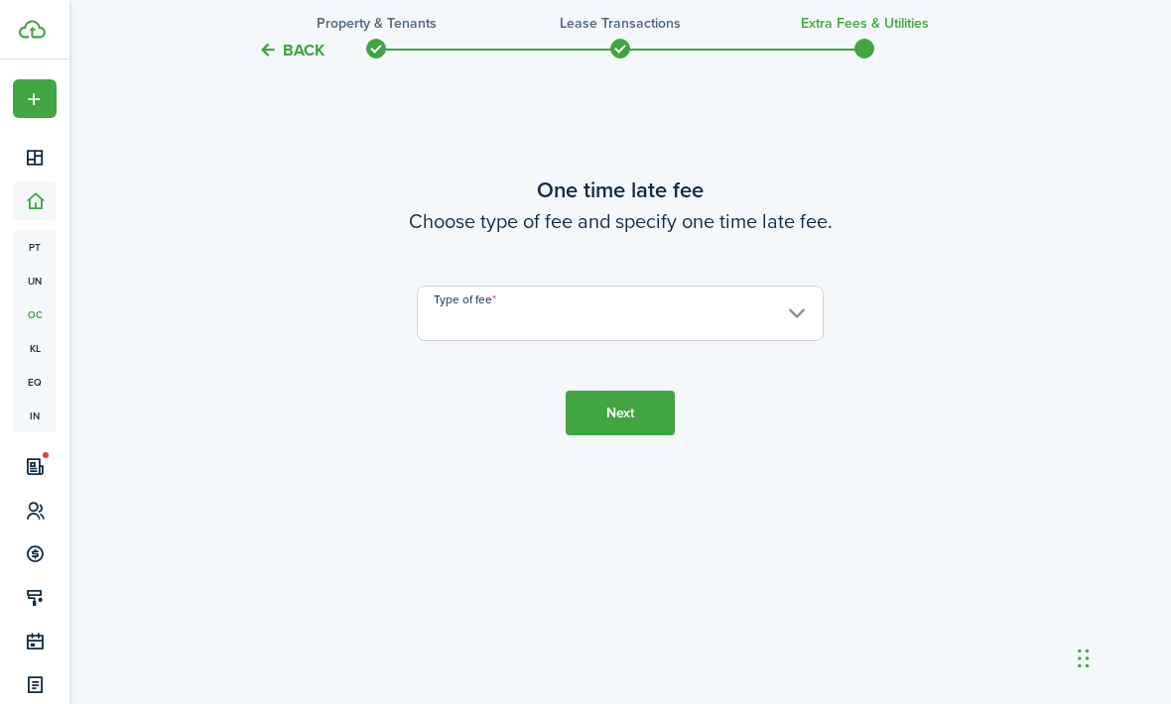
click at [536, 341] on input "Type of fee" at bounding box center [620, 314] width 407 height 56
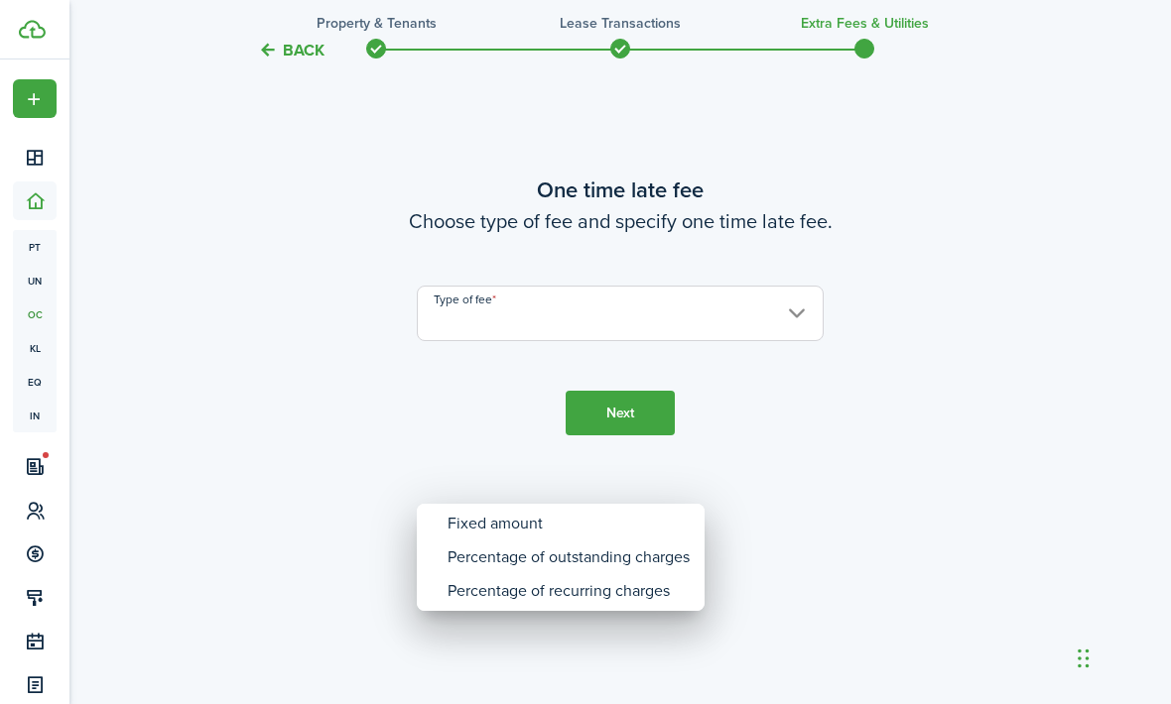
click at [483, 532] on div "Fixed amount" at bounding box center [568, 524] width 242 height 34
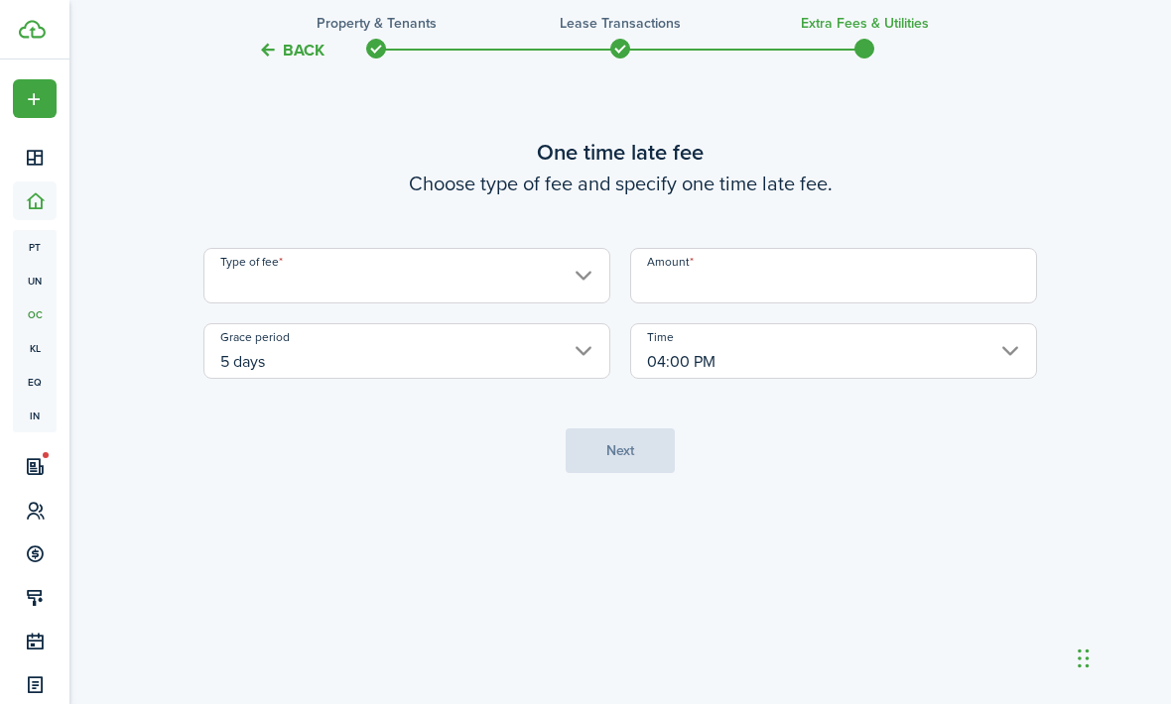
type input "Fixed amount"
click at [729, 304] on input "Amount" at bounding box center [833, 276] width 407 height 56
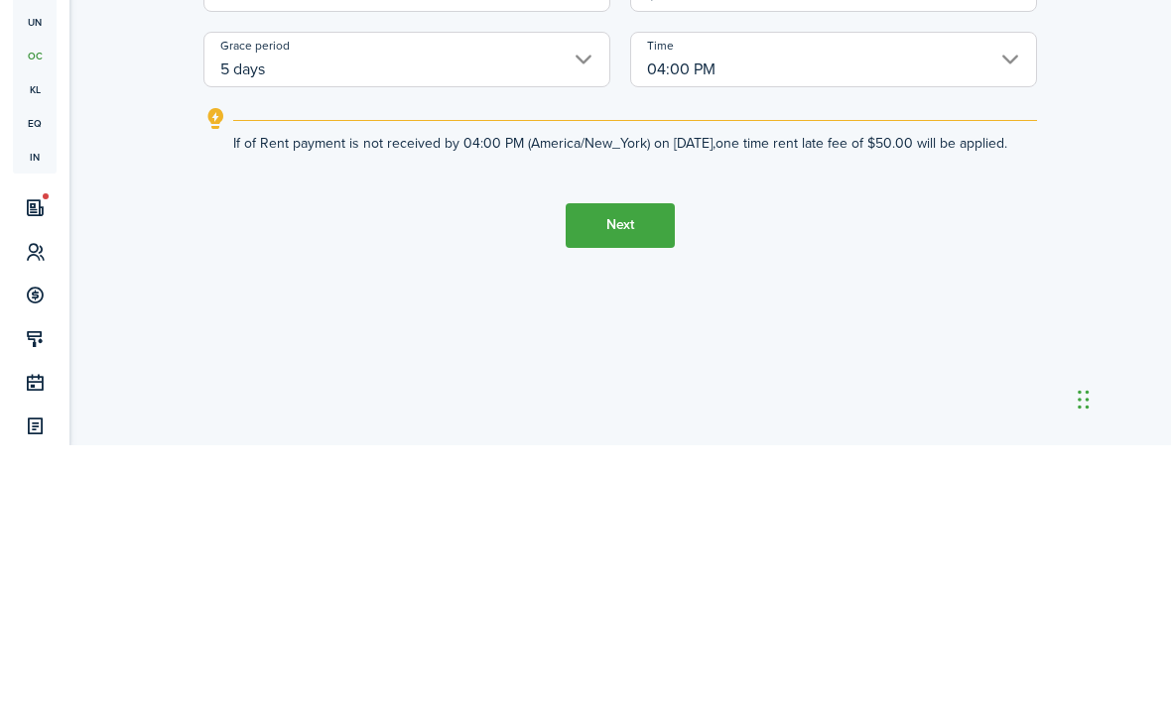
type input "$50.00"
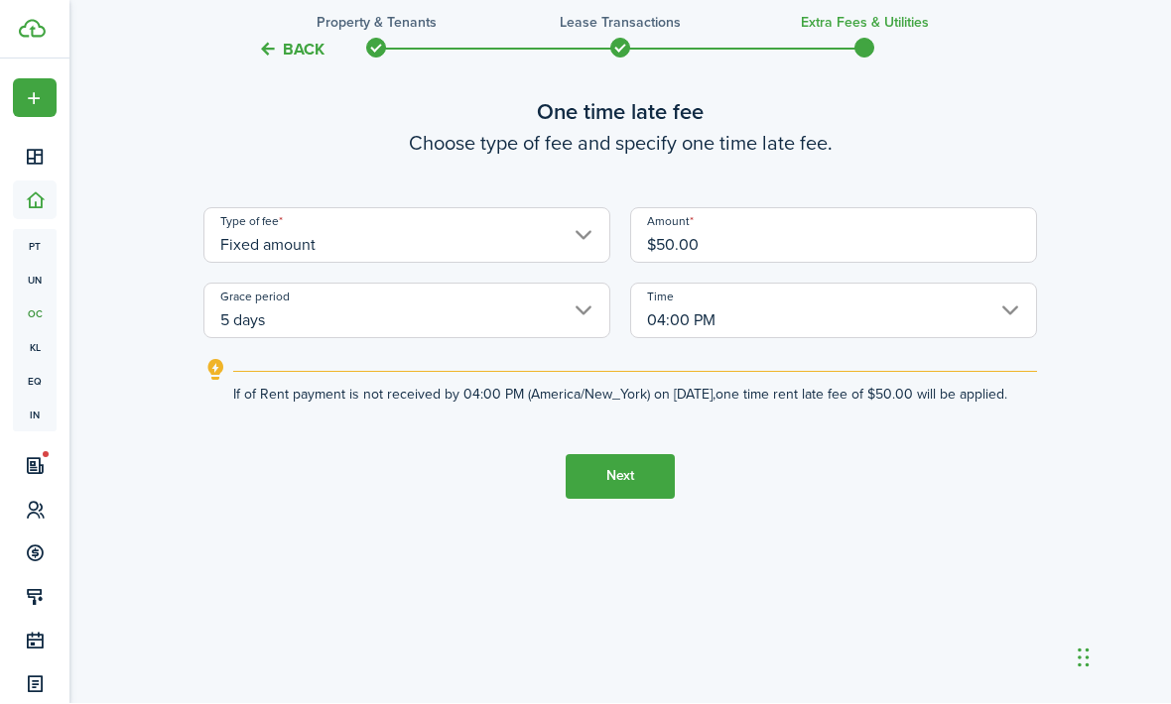
click at [636, 500] on button "Next" at bounding box center [619, 477] width 109 height 45
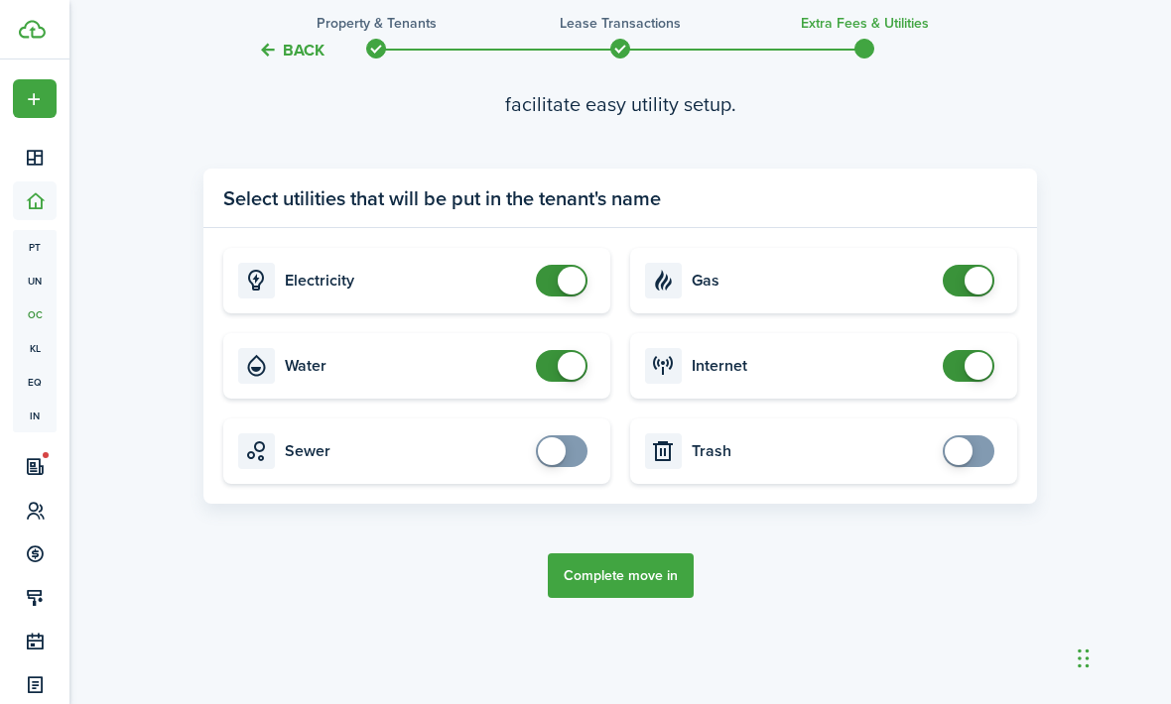
scroll to position [2275, 0]
checkbox input "false"
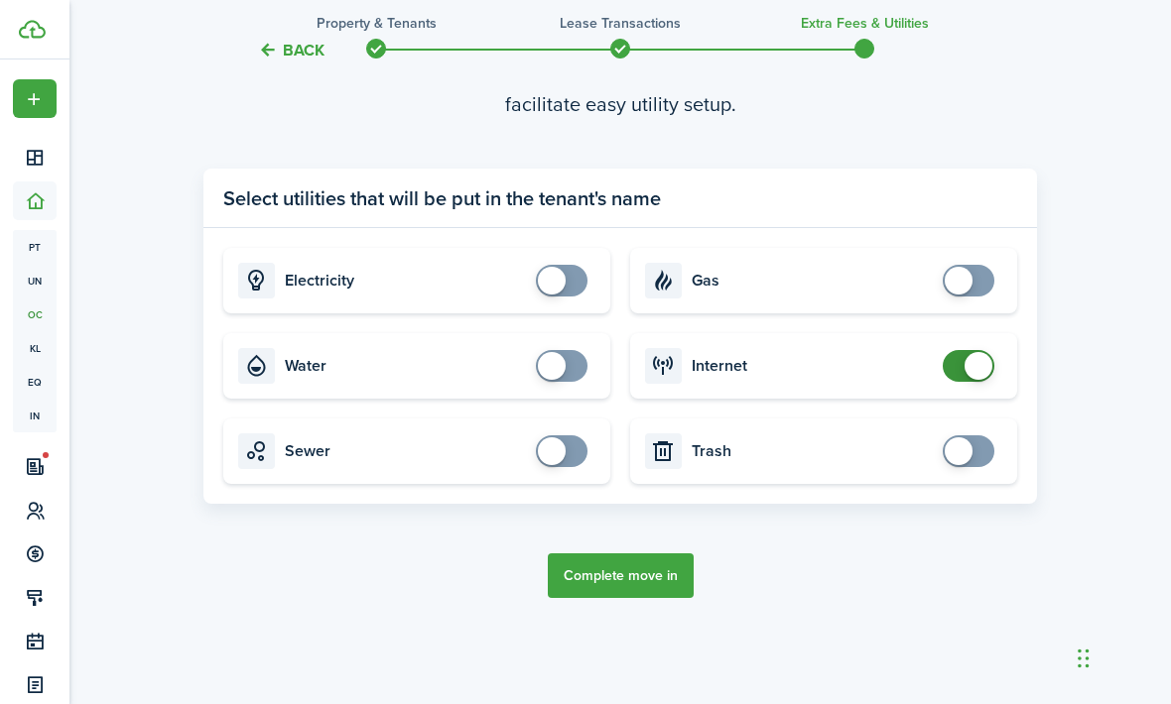
checkbox input "false"
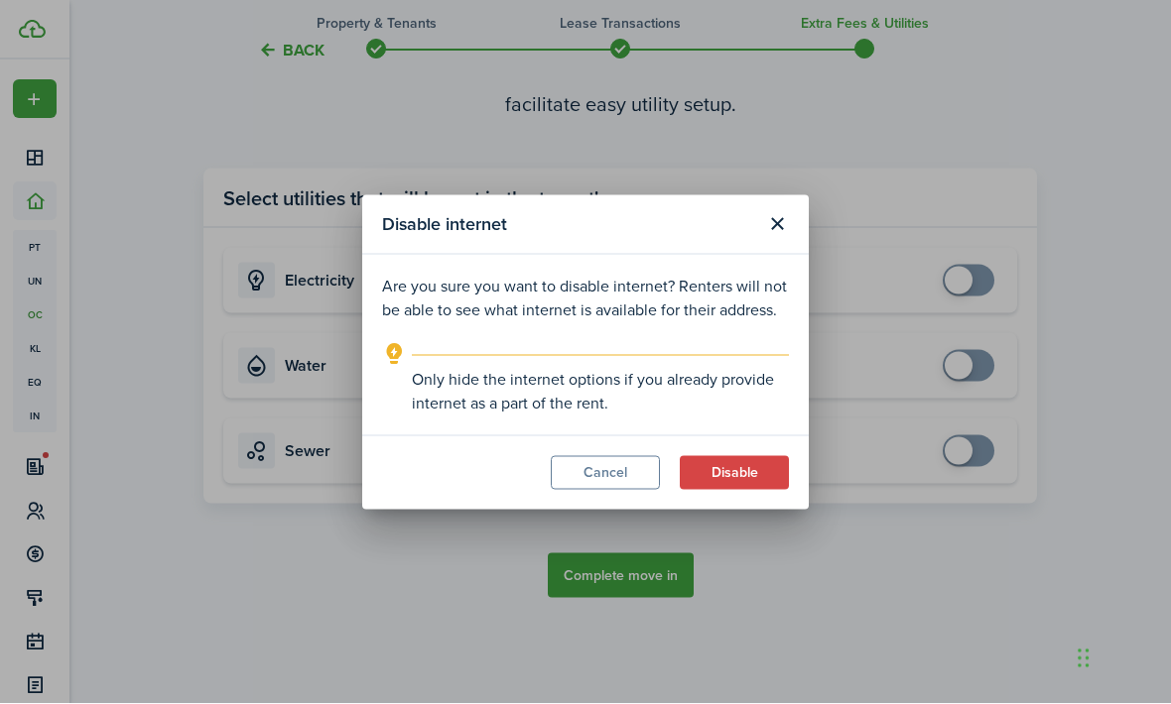
scroll to position [2301, 0]
click at [728, 490] on button "Disable" at bounding box center [734, 473] width 109 height 34
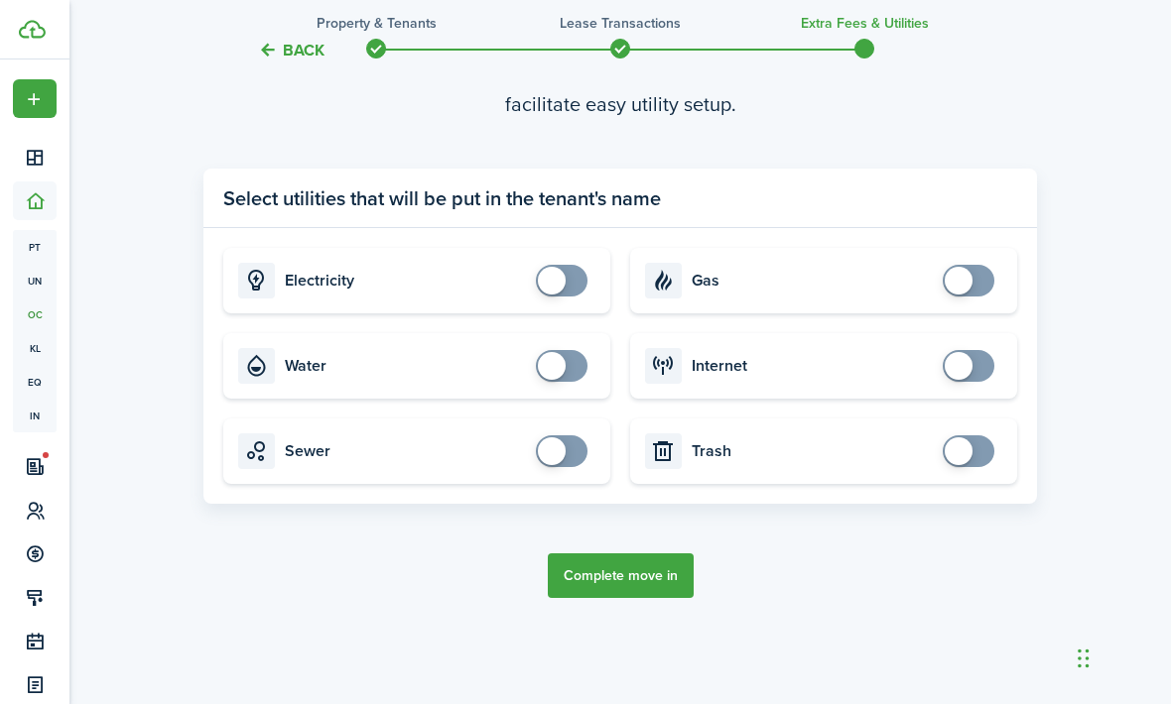
scroll to position [2308, 0]
click at [654, 598] on button "Complete move in" at bounding box center [621, 576] width 146 height 45
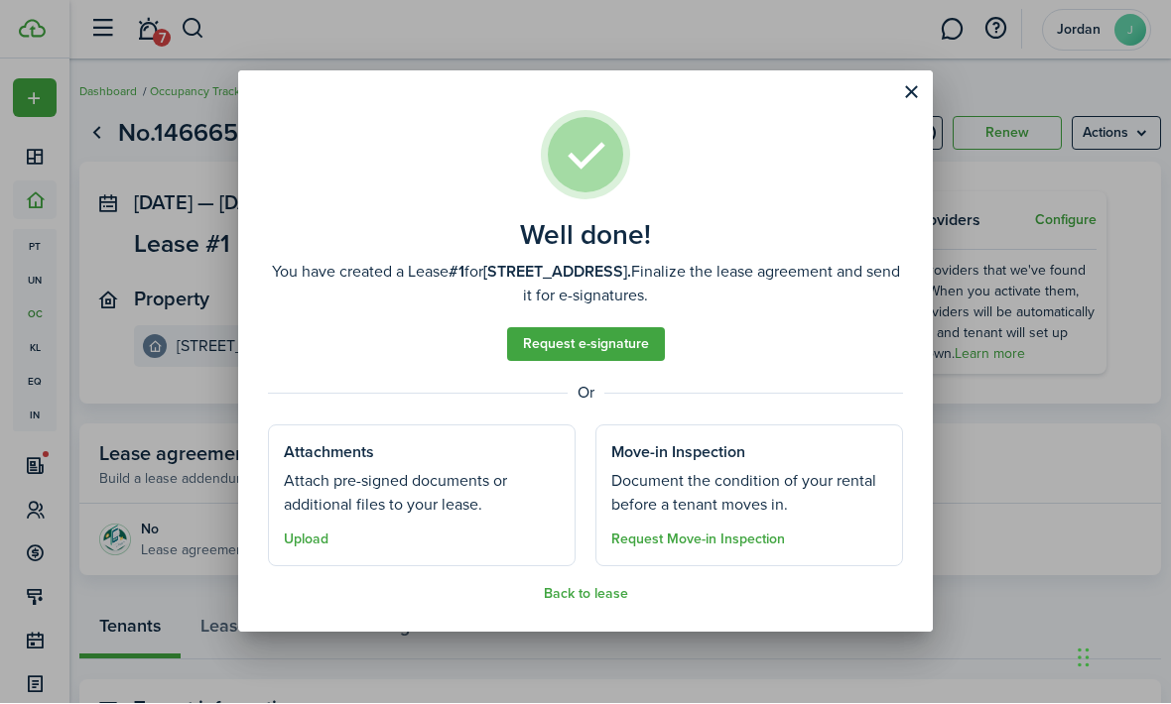
scroll to position [1, 0]
click at [590, 594] on button "Back to lease" at bounding box center [586, 595] width 84 height 16
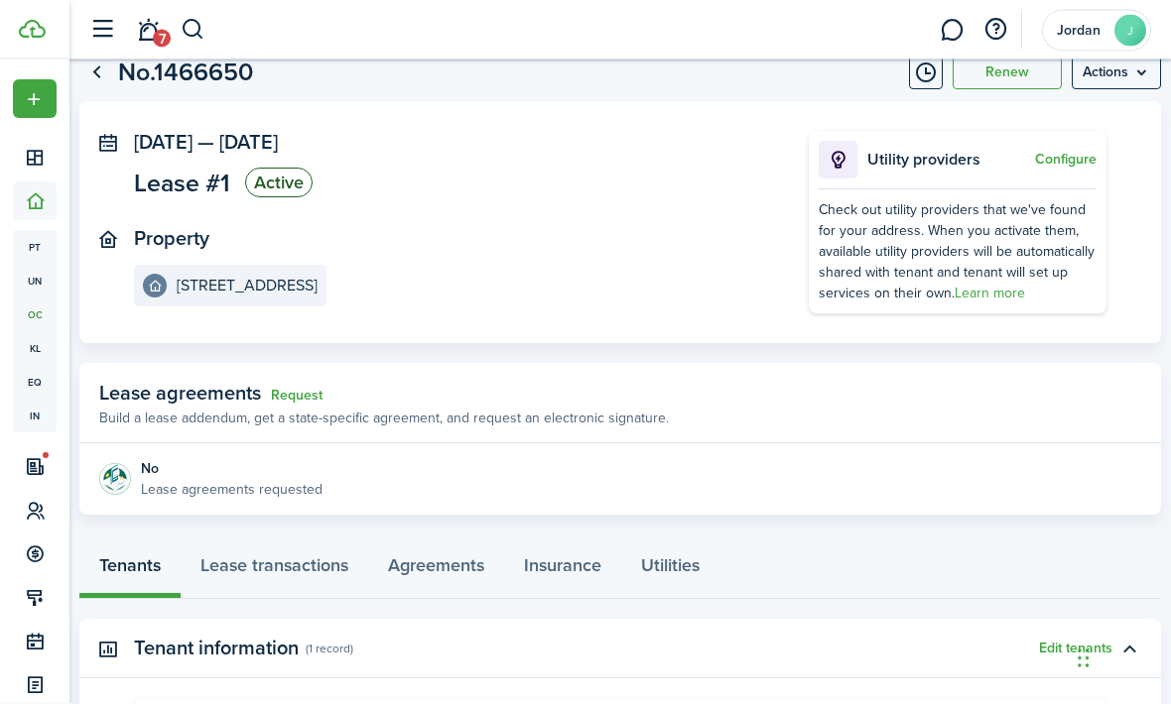
scroll to position [62, 0]
click at [310, 563] on link "Lease transactions" at bounding box center [274, 569] width 187 height 59
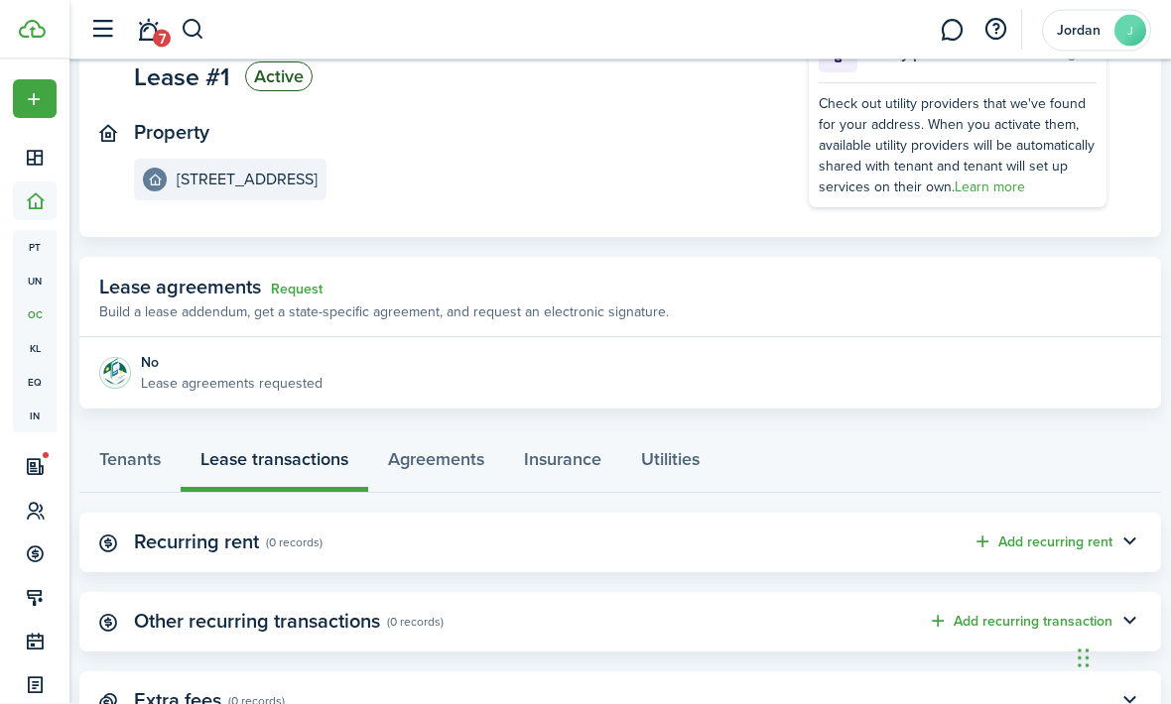
scroll to position [183, 0]
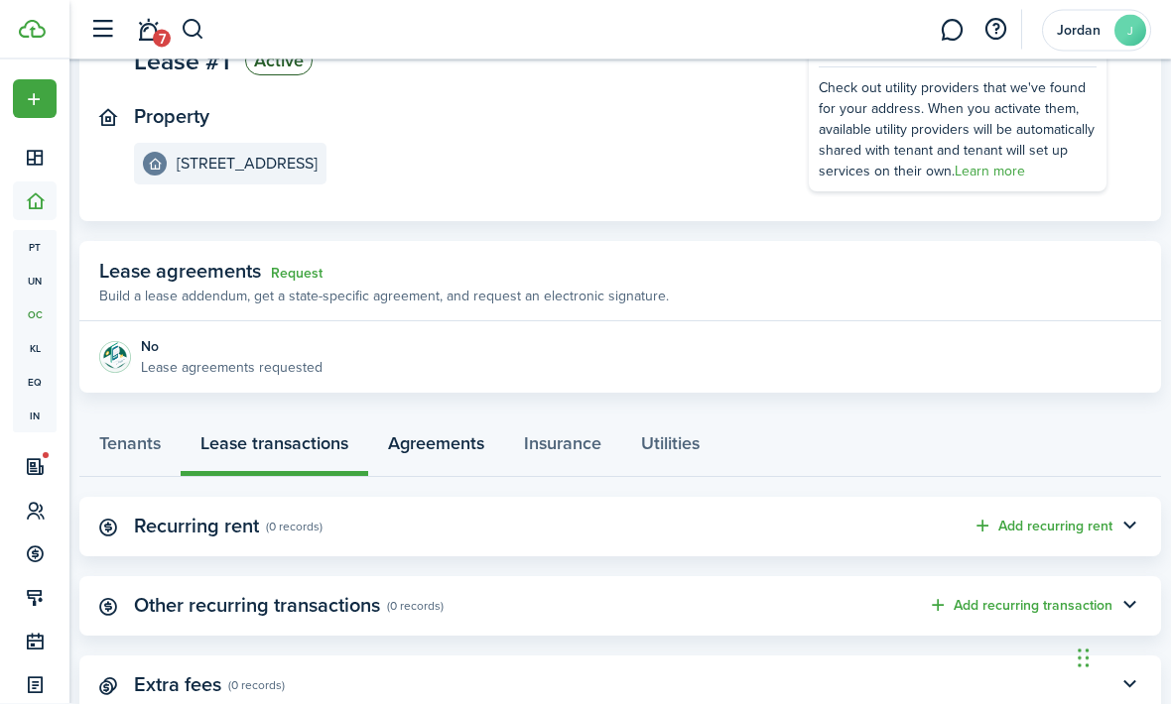
click at [470, 444] on link "Agreements" at bounding box center [436, 448] width 136 height 59
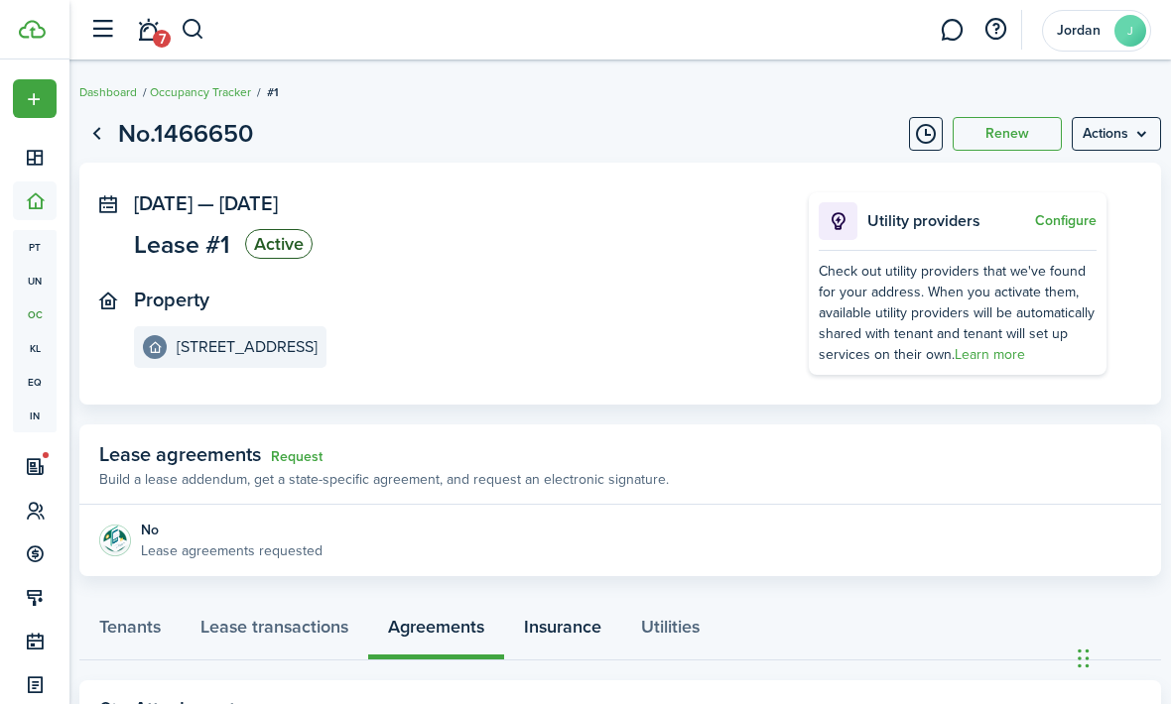
click at [560, 618] on link "Insurance" at bounding box center [562, 630] width 117 height 59
click at [671, 642] on link "Utilities" at bounding box center [670, 630] width 98 height 59
click at [148, 626] on link "Tenants" at bounding box center [129, 630] width 101 height 59
click at [1133, 128] on menu-btn "Actions" at bounding box center [1115, 134] width 89 height 34
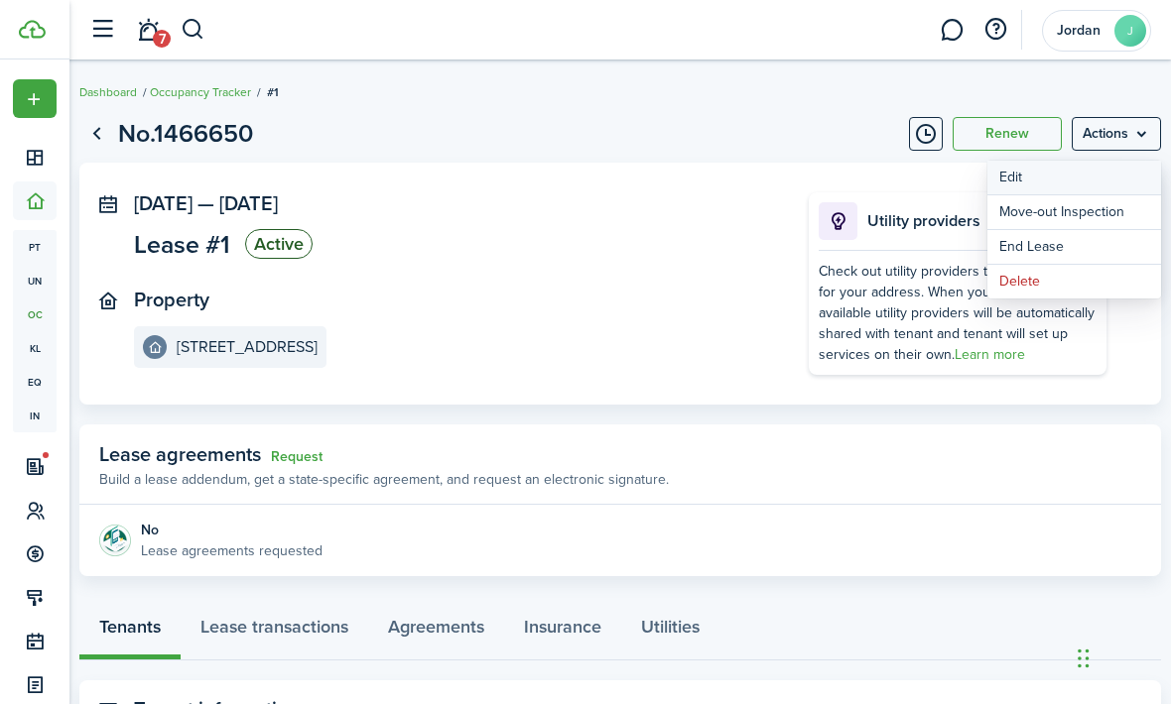
click at [1077, 176] on button "Edit" at bounding box center [1074, 178] width 174 height 34
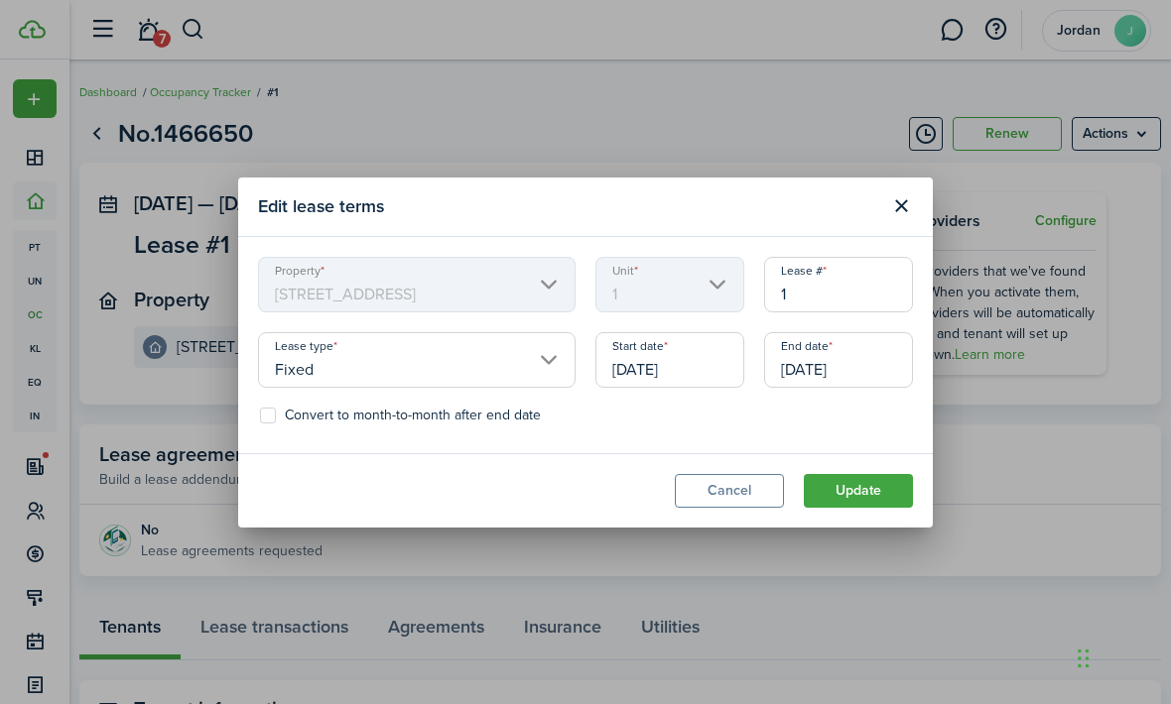
click at [878, 508] on button "Update" at bounding box center [858, 491] width 109 height 34
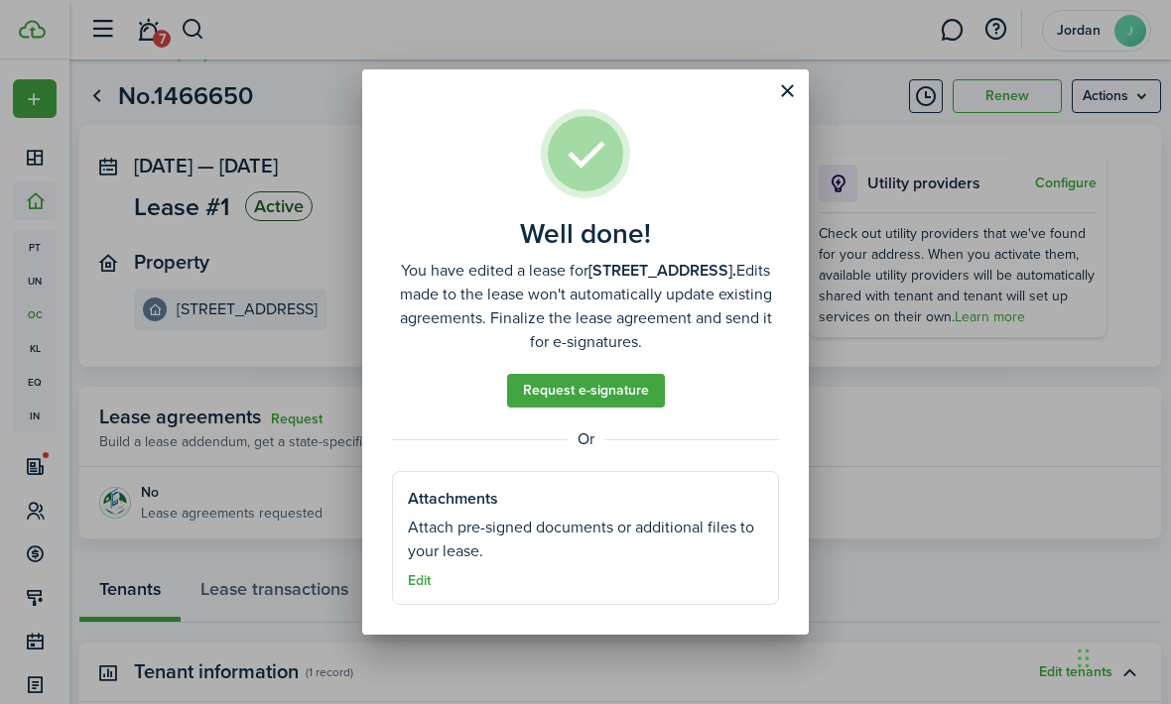
scroll to position [42, 0]
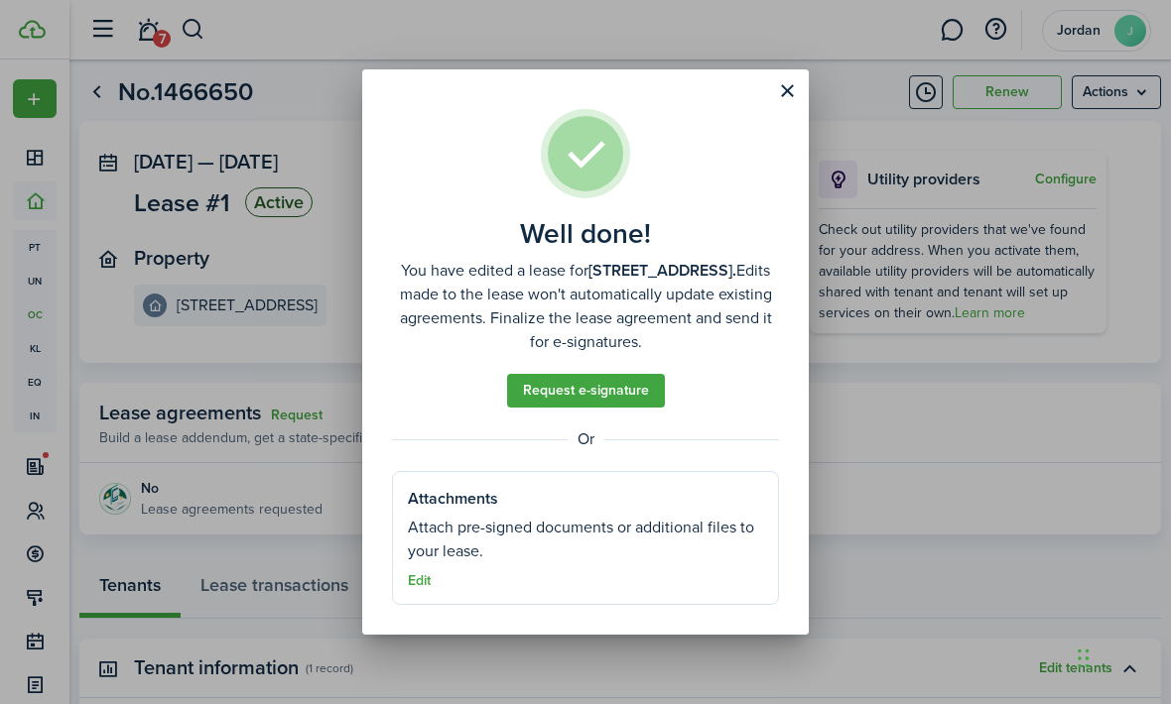
click at [559, 397] on link "Request e-signature" at bounding box center [586, 391] width 158 height 34
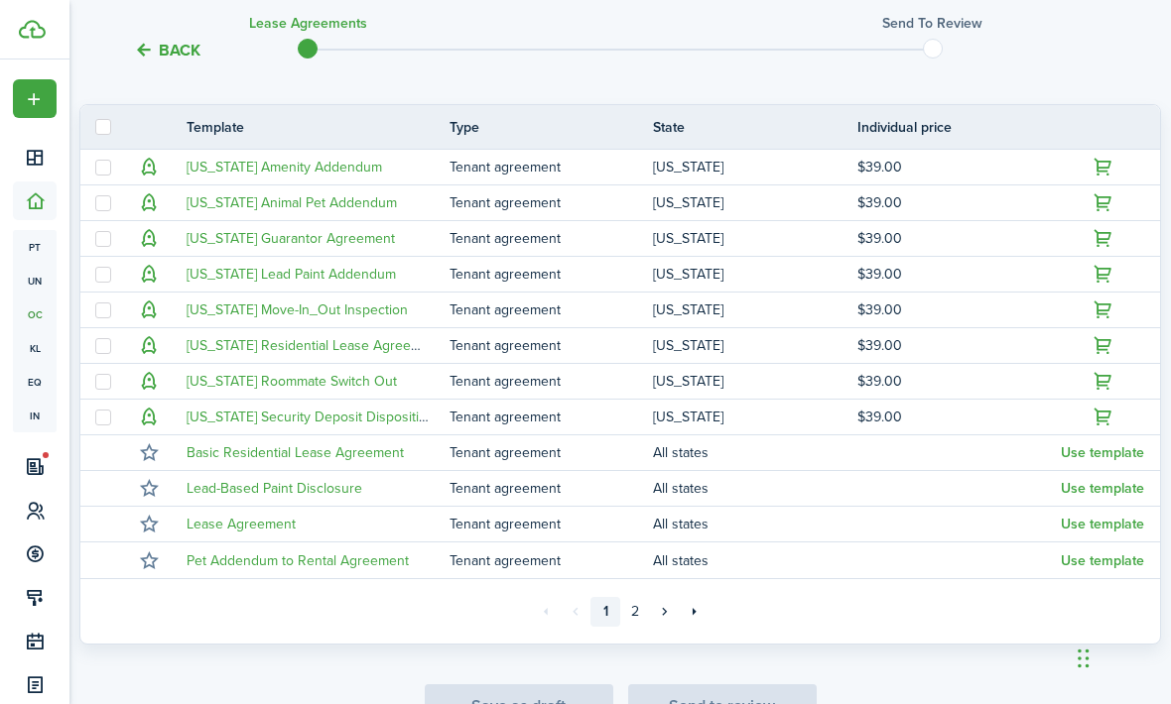
scroll to position [486, 0]
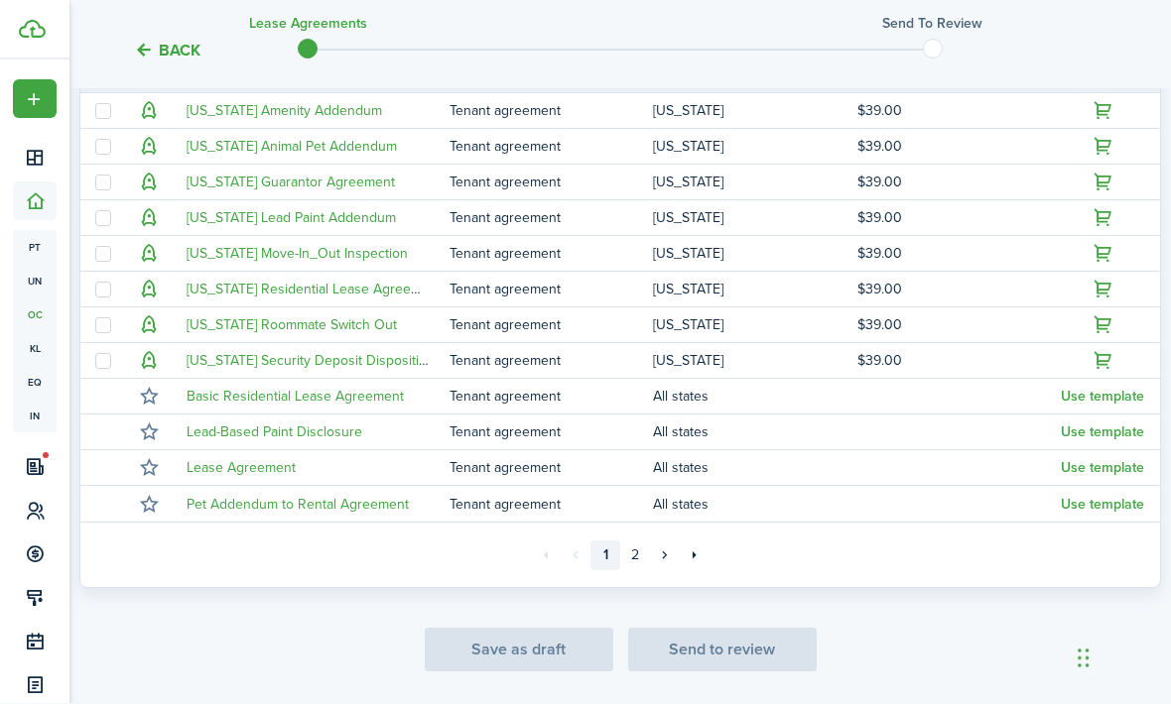
click at [229, 393] on link "Basic Residential Lease Agreement" at bounding box center [295, 397] width 217 height 21
